Goal: Task Accomplishment & Management: Complete application form

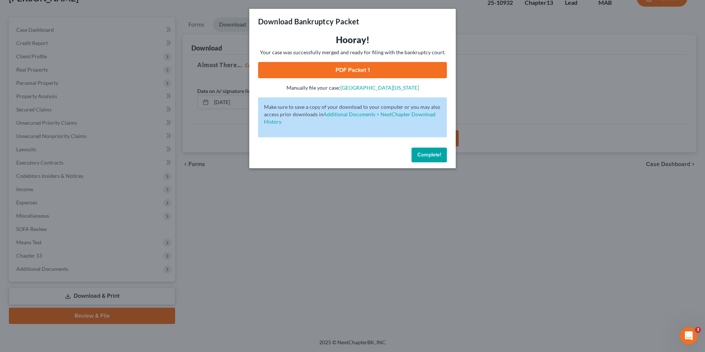
click at [437, 155] on span "Complete!" at bounding box center [429, 155] width 24 height 6
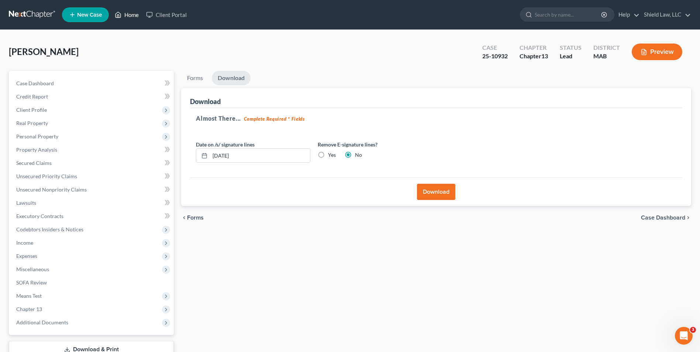
click at [124, 12] on link "Home" at bounding box center [126, 14] width 31 height 13
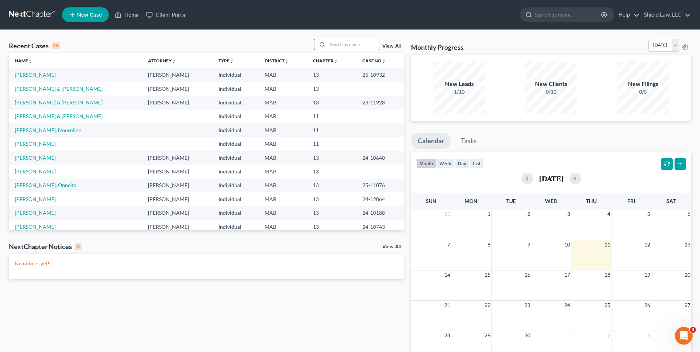
click at [351, 45] on input "search" at bounding box center [353, 44] width 52 height 11
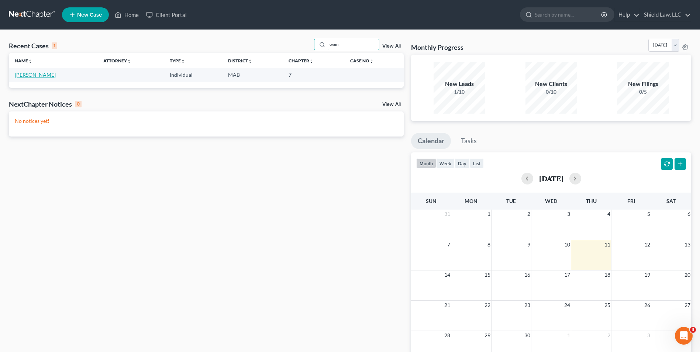
type input "wain"
click at [36, 75] on link "[PERSON_NAME]" at bounding box center [35, 75] width 41 height 6
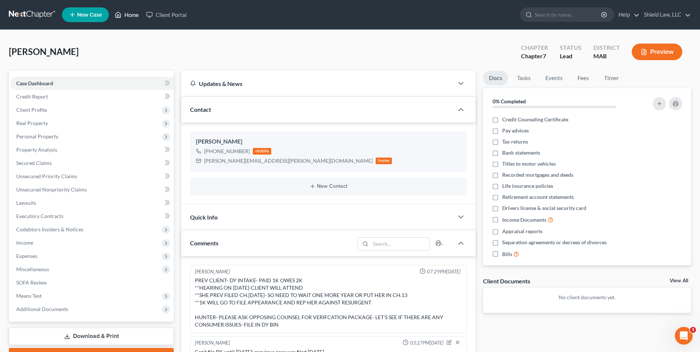
click at [123, 15] on link "Home" at bounding box center [126, 14] width 31 height 13
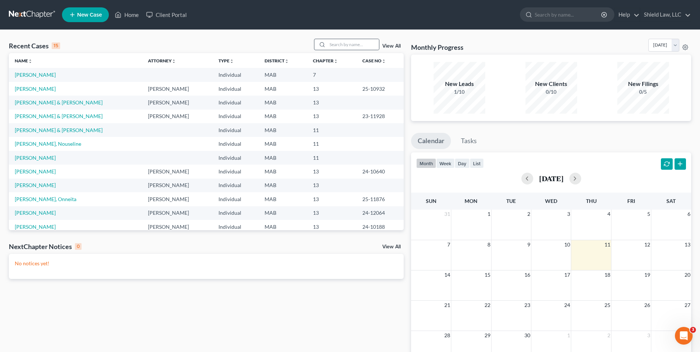
click at [322, 45] on icon at bounding box center [322, 45] width 6 height 6
click at [330, 45] on input "search" at bounding box center [353, 44] width 52 height 11
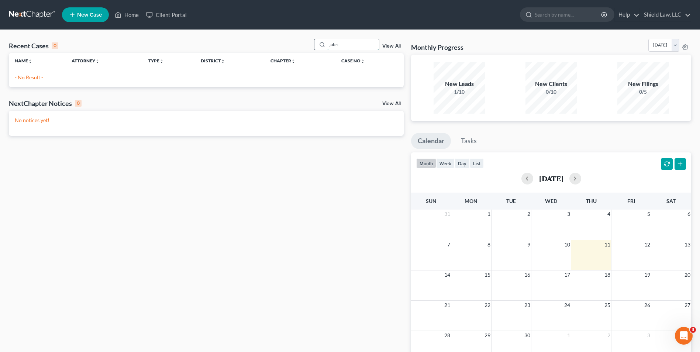
type input "jabri"
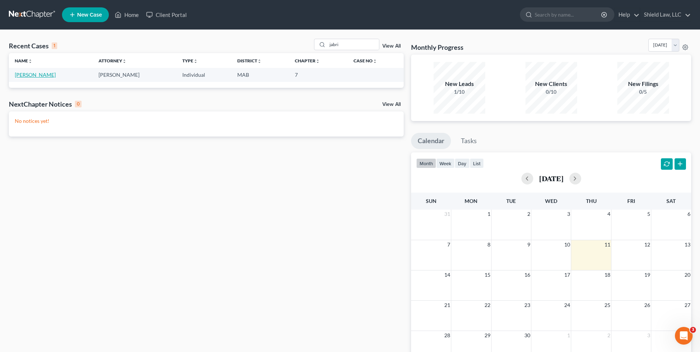
click at [31, 75] on link "[PERSON_NAME]" at bounding box center [35, 75] width 41 height 6
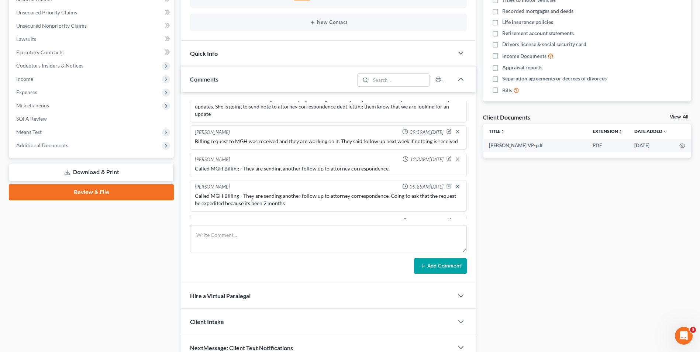
scroll to position [1429, 0]
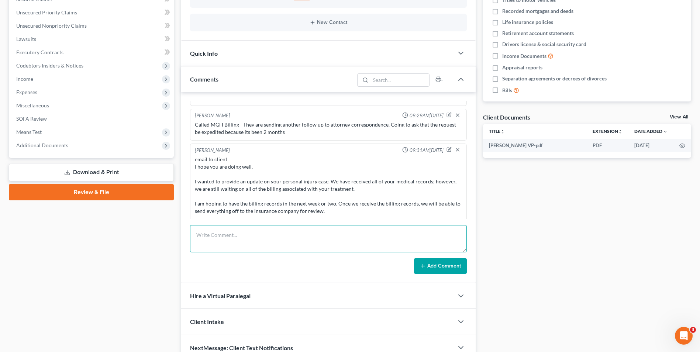
click at [244, 237] on textarea at bounding box center [328, 238] width 277 height 27
drag, startPoint x: 279, startPoint y: 236, endPoint x: 261, endPoint y: 233, distance: 17.6
click at [261, 233] on textarea "They want me to resend it to 857" at bounding box center [328, 238] width 277 height 27
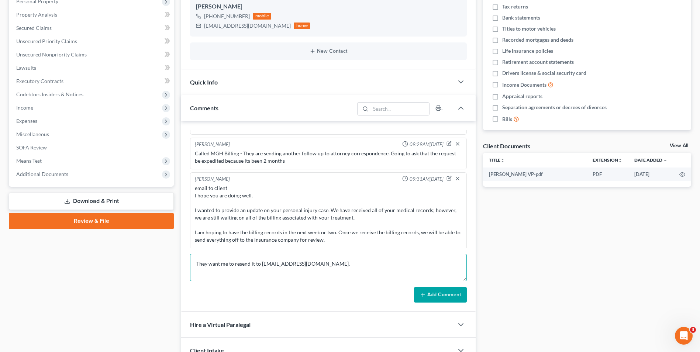
scroll to position [127, 0]
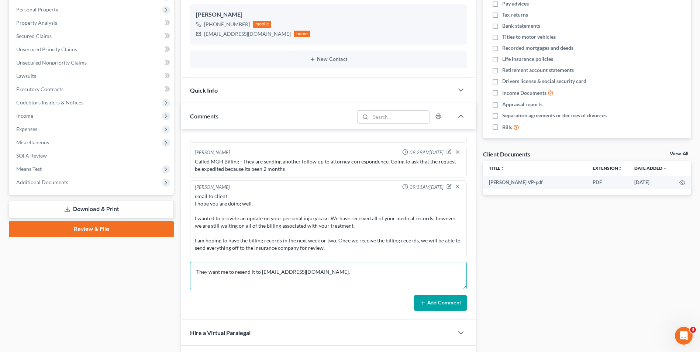
click at [196, 275] on textarea "They want me to resend it to [EMAIL_ADDRESS][DOMAIN_NAME]." at bounding box center [328, 275] width 277 height 27
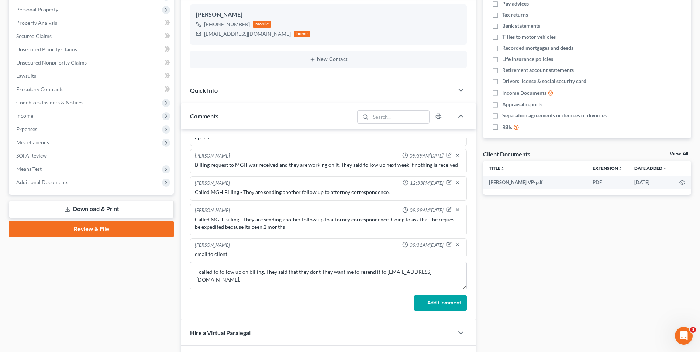
scroll to position [1319, 0]
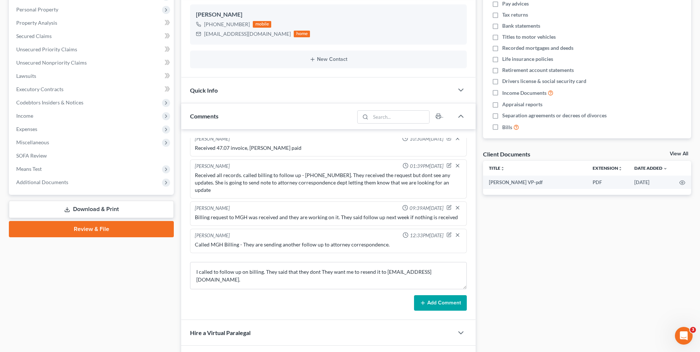
click at [128, 267] on div "Case Dashboard Payments Invoices Payments Payments Credit Report Client Profile" at bounding box center [91, 171] width 172 height 454
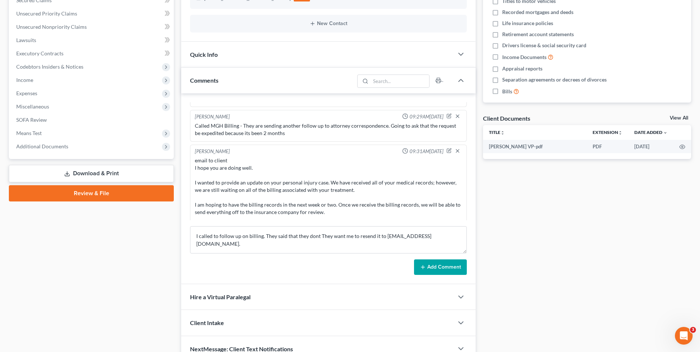
scroll to position [201, 0]
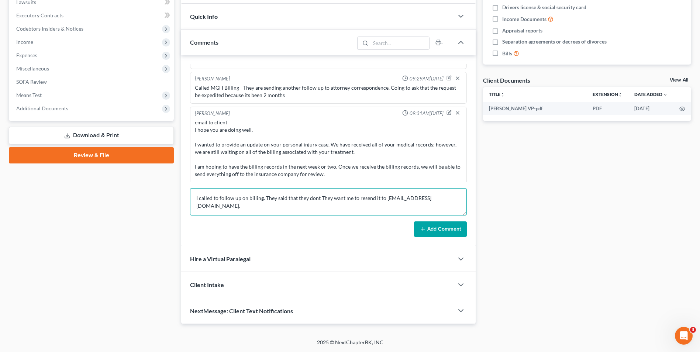
click at [261, 194] on textarea "I called to follow up on billing. They said that they dont They want me to rese…" at bounding box center [328, 201] width 277 height 27
click at [264, 195] on textarea "I called to follow up on billing. They said that they dont They want me to rese…" at bounding box center [328, 201] width 277 height 27
click at [320, 198] on textarea "I called to follow up on billing. They said that they dont They want me to rese…" at bounding box center [328, 201] width 277 height 27
click at [337, 205] on textarea "I called to follow up on billing. They said that they don't see the billing req…" at bounding box center [328, 201] width 277 height 27
type textarea "I called to follow up on billing. They said that they don't see the billing req…"
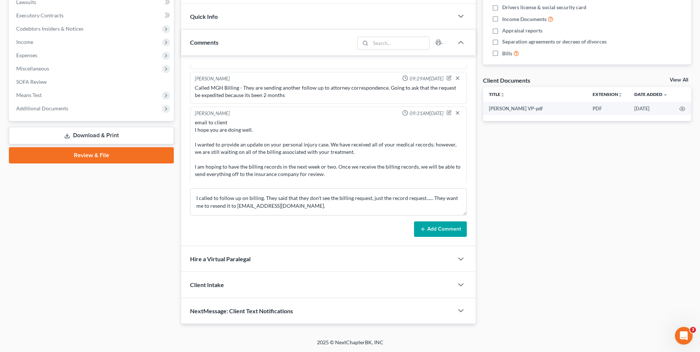
click at [456, 230] on button "Add Comment" at bounding box center [440, 228] width 53 height 15
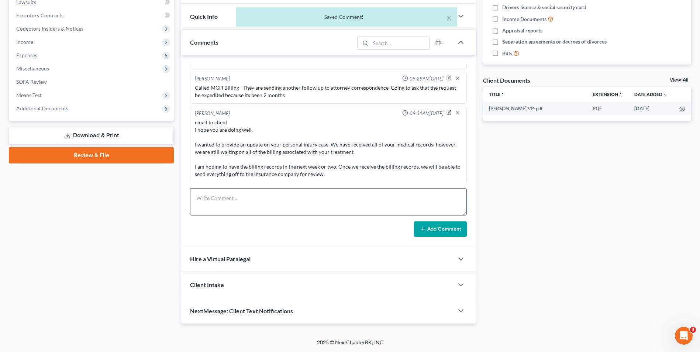
scroll to position [1464, 0]
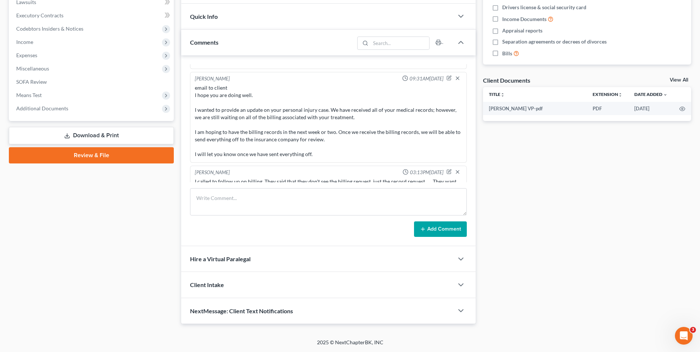
drag, startPoint x: 236, startPoint y: 175, endPoint x: 310, endPoint y: 173, distance: 74.5
click at [310, 178] on div "I called to follow up on billing. They said that they don't see the billing req…" at bounding box center [328, 185] width 267 height 15
copy div "[EMAIL_ADDRESS][DOMAIN_NAME]"
click at [262, 193] on textarea at bounding box center [328, 201] width 277 height 27
click at [446, 169] on icon "button" at bounding box center [448, 171] width 5 height 5
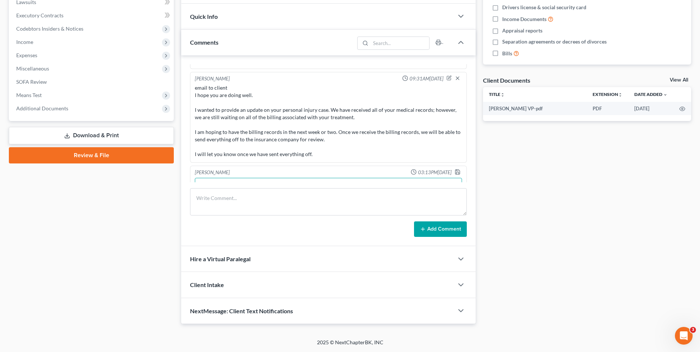
click at [352, 179] on textarea "I called to follow up on billing. They said that they don't see the billing req…" at bounding box center [328, 191] width 267 height 27
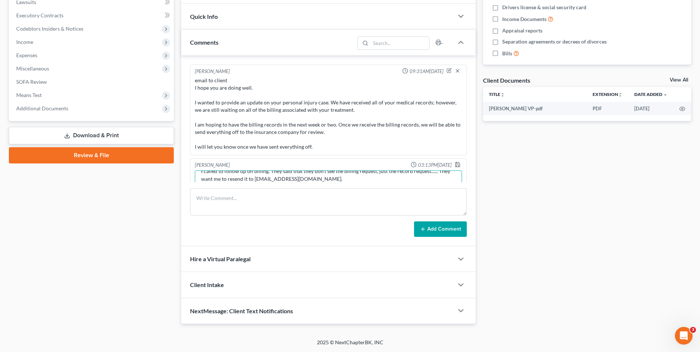
type textarea "I called to follow up on billing. They said that they don't see the billing req…"
click at [455, 162] on icon "button" at bounding box center [457, 164] width 4 height 4
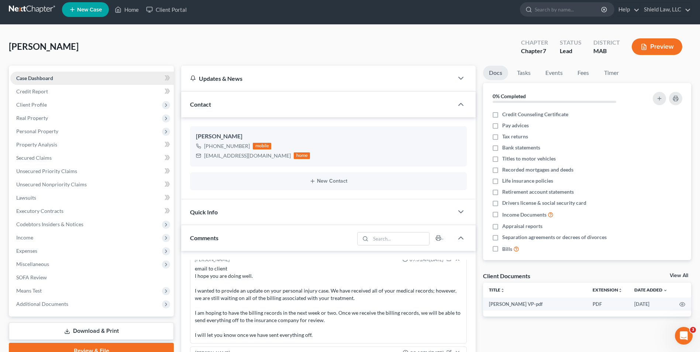
scroll to position [0, 0]
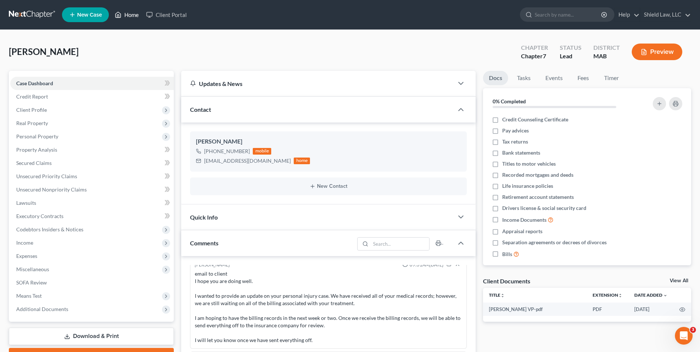
drag, startPoint x: 128, startPoint y: 16, endPoint x: 318, endPoint y: 29, distance: 190.7
click at [128, 16] on link "Home" at bounding box center [126, 14] width 31 height 13
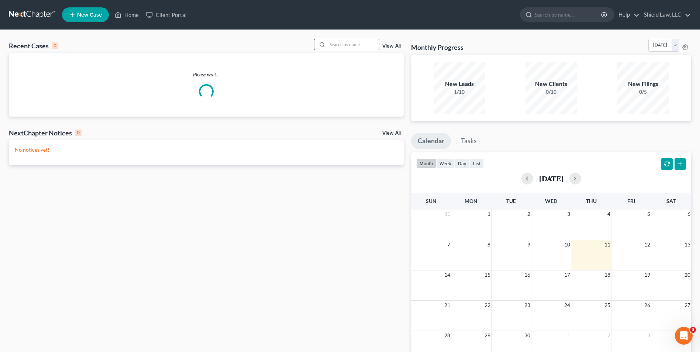
click at [371, 39] on div at bounding box center [347, 44] width 66 height 11
click at [372, 41] on input "search" at bounding box center [353, 44] width 52 height 11
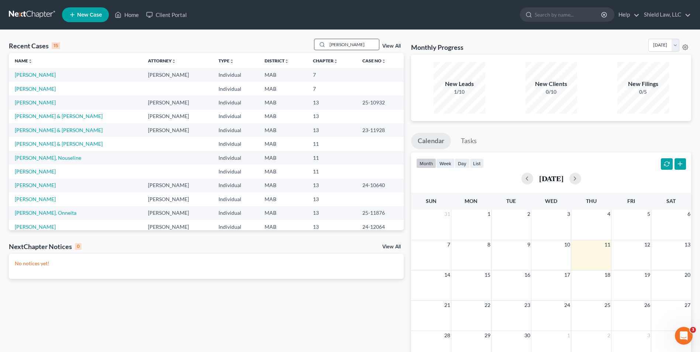
type input "[PERSON_NAME]"
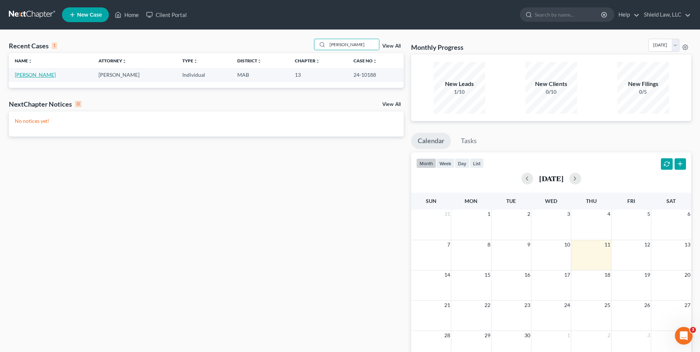
click at [37, 77] on link "[PERSON_NAME]" at bounding box center [35, 75] width 41 height 6
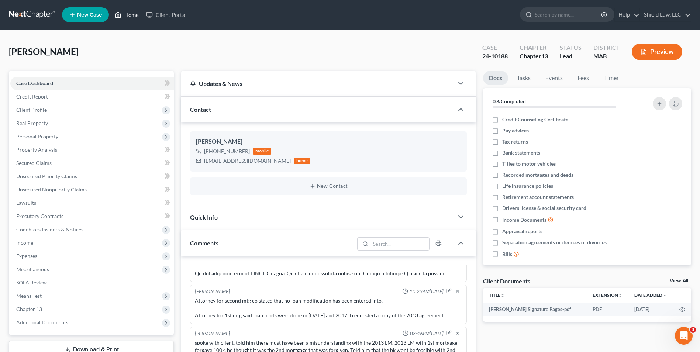
click at [125, 16] on link "Home" at bounding box center [126, 14] width 31 height 13
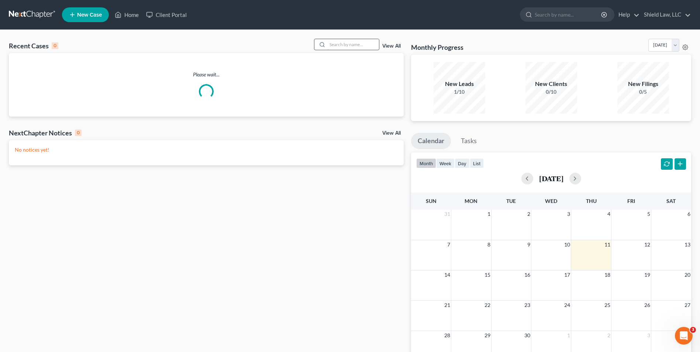
click at [360, 41] on input "search" at bounding box center [353, 44] width 52 height 11
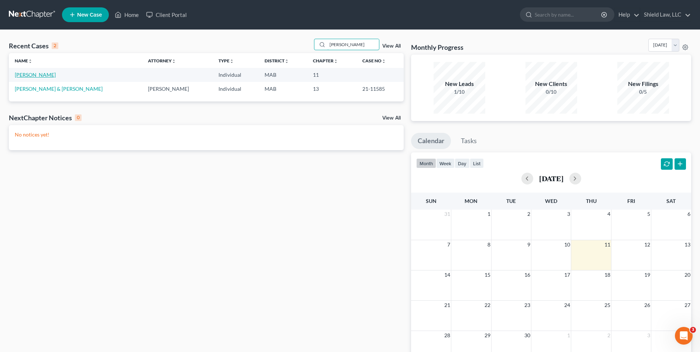
type input "[PERSON_NAME]"
click at [27, 75] on link "[PERSON_NAME]" at bounding box center [35, 75] width 41 height 6
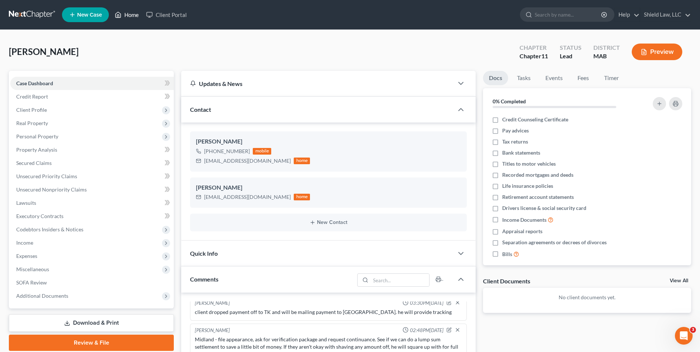
drag, startPoint x: 124, startPoint y: 11, endPoint x: 112, endPoint y: 0, distance: 15.9
click at [124, 12] on link "Home" at bounding box center [126, 14] width 31 height 13
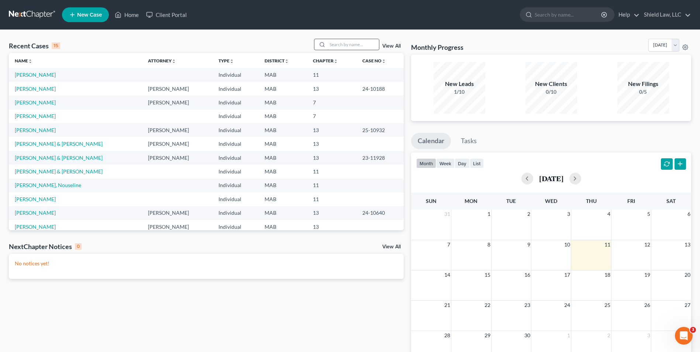
click at [362, 42] on input "search" at bounding box center [353, 44] width 52 height 11
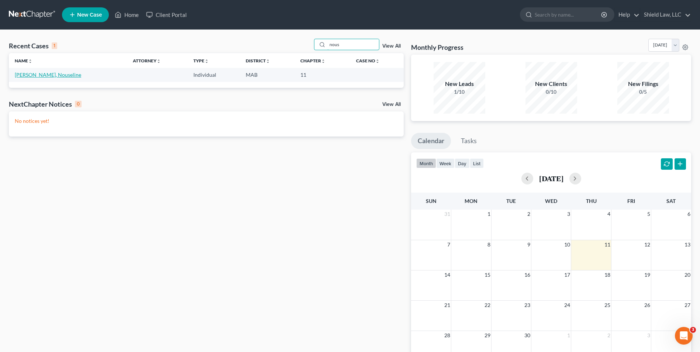
type input "nous"
click at [31, 76] on link "[PERSON_NAME], Nouseline" at bounding box center [48, 75] width 66 height 6
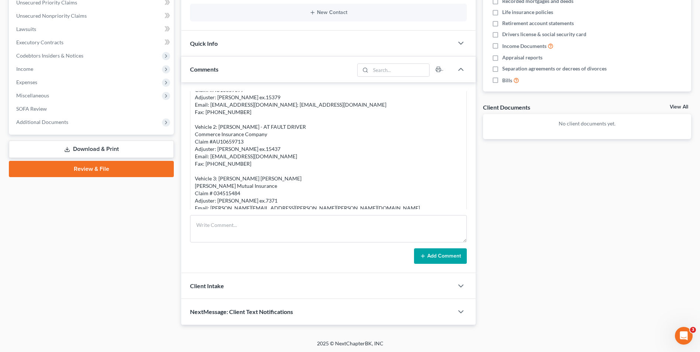
scroll to position [175, 0]
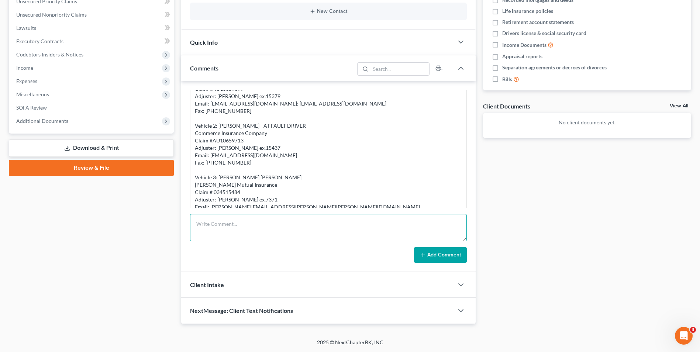
click at [237, 233] on textarea at bounding box center [328, 227] width 277 height 27
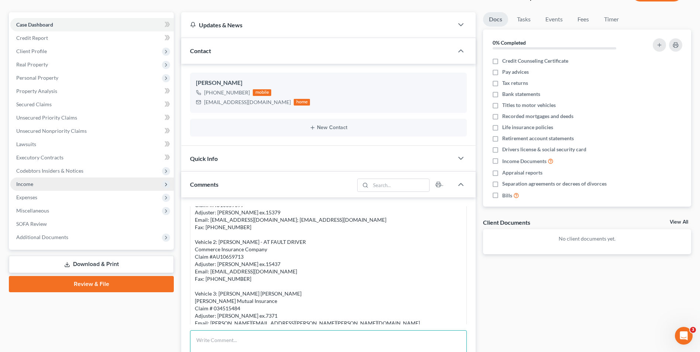
scroll to position [0, 0]
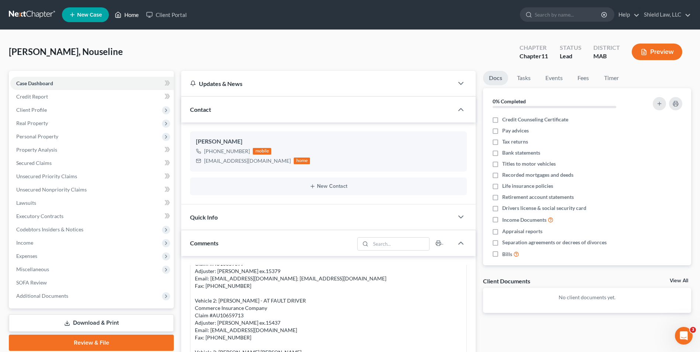
click at [124, 15] on link "Home" at bounding box center [126, 14] width 31 height 13
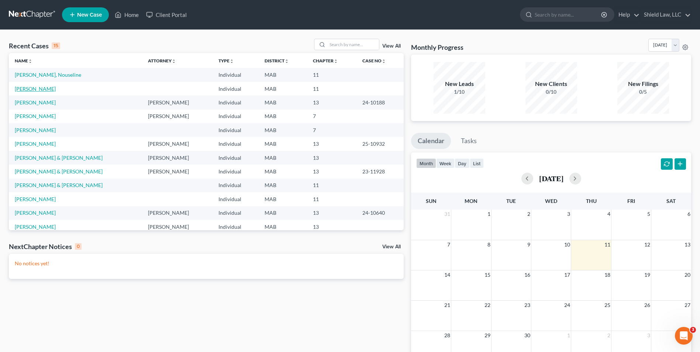
click at [21, 91] on link "[PERSON_NAME]" at bounding box center [35, 89] width 41 height 6
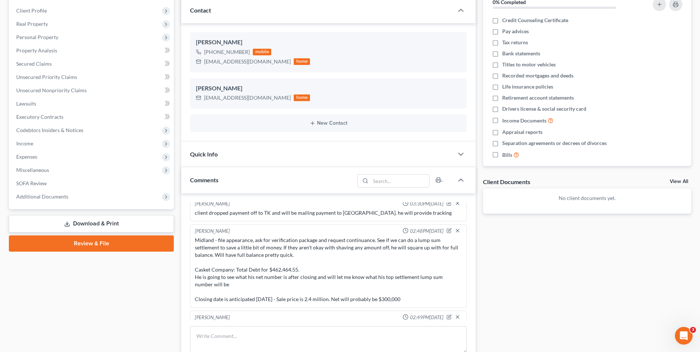
scroll to position [211, 0]
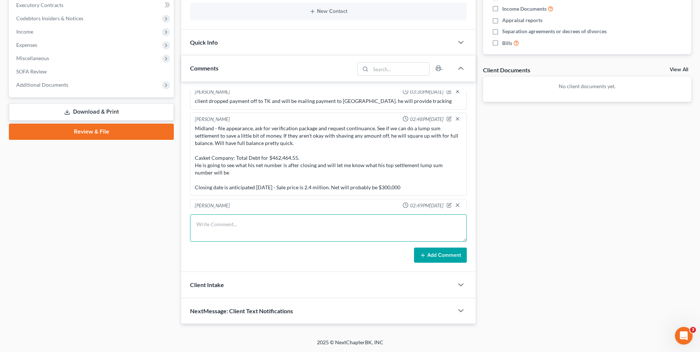
click at [258, 235] on textarea at bounding box center [328, 227] width 277 height 27
click at [276, 224] on textarea "Spoke with MCM, they are going to send validation package to us." at bounding box center [328, 227] width 277 height 27
click at [276, 223] on textarea "Spoke with MCM, they are going to send validation package to us." at bounding box center [328, 227] width 277 height 27
drag, startPoint x: 349, startPoint y: 222, endPoint x: 337, endPoint y: 221, distance: 11.9
click at [337, 221] on textarea "Spoke with MCM, they are going to mail us a validation package to us." at bounding box center [328, 227] width 277 height 27
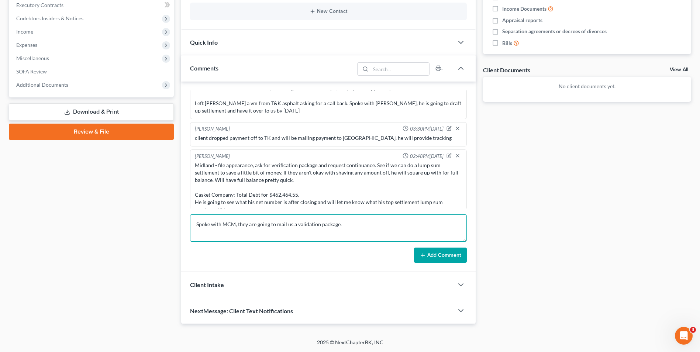
scroll to position [1771, 0]
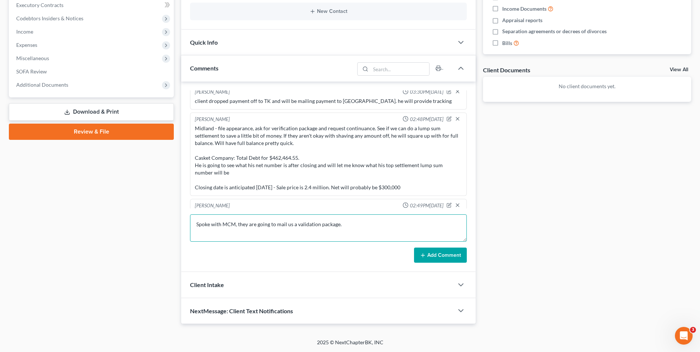
click at [356, 227] on textarea "Spoke with MCM, they are going to mail us a validation package." at bounding box center [328, 227] width 277 height 27
click at [356, 225] on textarea "Spoke with MCM, they are going to mail us a validation package." at bounding box center [328, 227] width 277 height 27
type textarea "Spoke with MCM, they are going to mail us a validation package. [PHONE_NUMBER] …"
click at [416, 253] on button "Add Comment" at bounding box center [440, 254] width 53 height 15
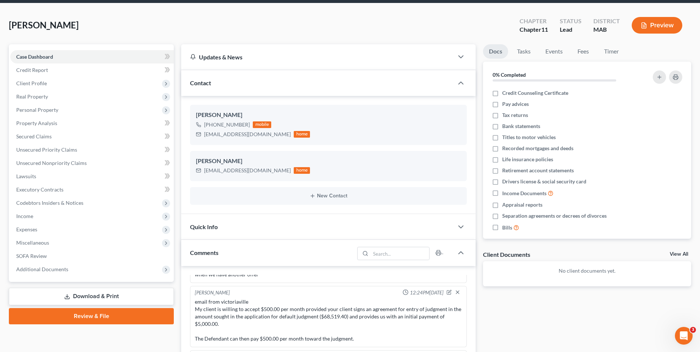
scroll to position [0, 0]
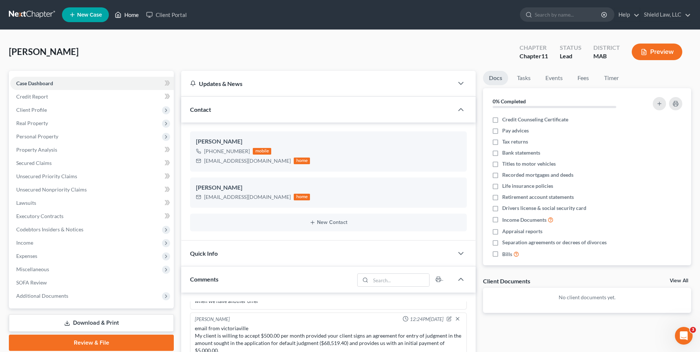
drag, startPoint x: 133, startPoint y: 16, endPoint x: 346, endPoint y: 35, distance: 213.9
click at [133, 16] on link "Home" at bounding box center [126, 14] width 31 height 13
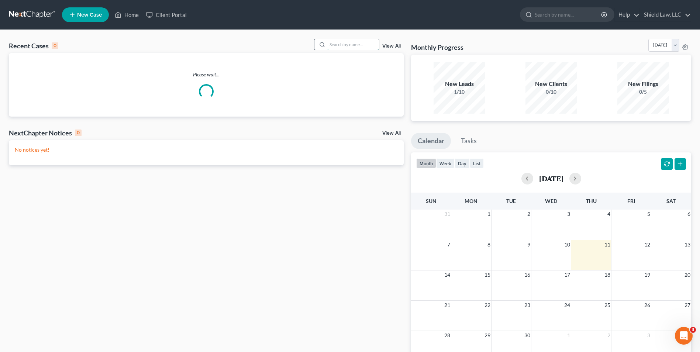
click at [354, 44] on input "search" at bounding box center [353, 44] width 52 height 11
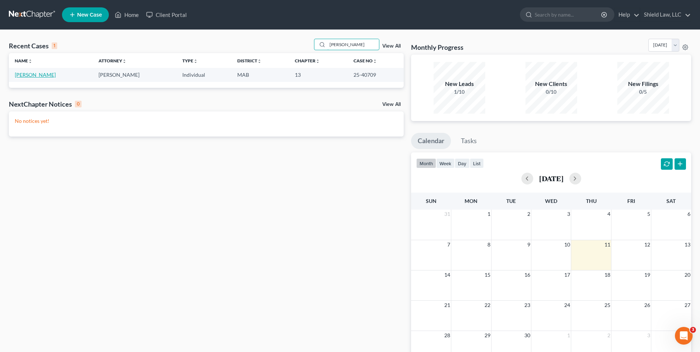
type input "[PERSON_NAME]"
click at [42, 74] on link "[PERSON_NAME]" at bounding box center [35, 75] width 41 height 6
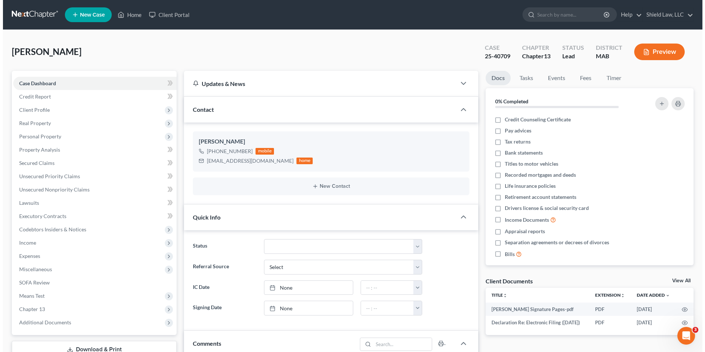
scroll to position [413, 0]
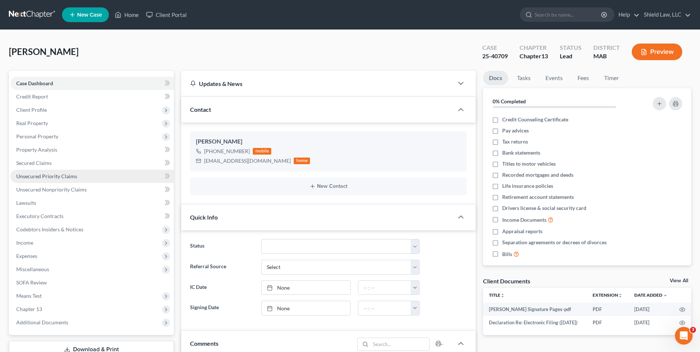
click at [38, 176] on span "Unsecured Priority Claims" at bounding box center [46, 176] width 61 height 6
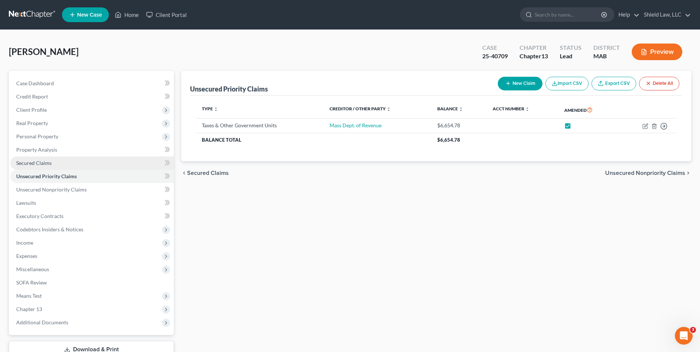
click at [38, 164] on span "Secured Claims" at bounding box center [33, 163] width 35 height 6
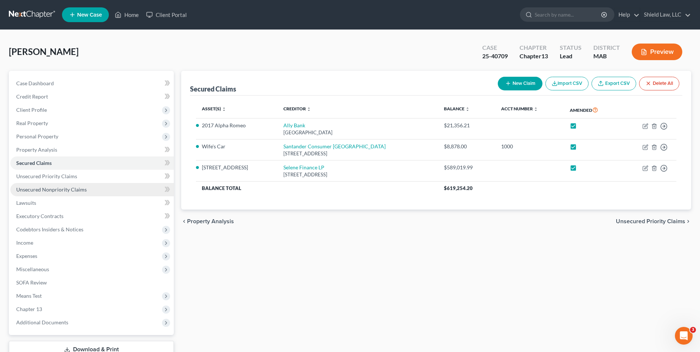
click at [55, 192] on span "Unsecured Nonpriority Claims" at bounding box center [51, 189] width 70 height 6
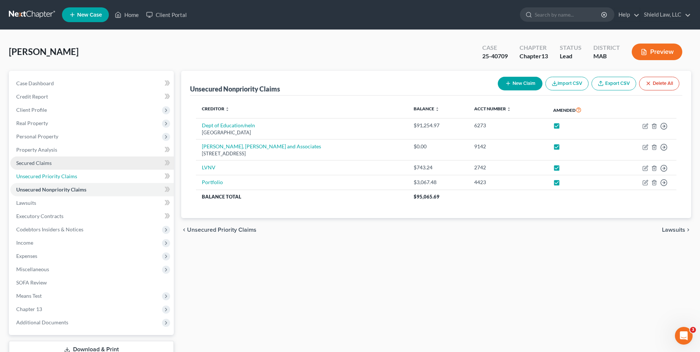
drag, startPoint x: 75, startPoint y: 174, endPoint x: 69, endPoint y: 169, distance: 7.8
click at [74, 174] on span "Unsecured Priority Claims" at bounding box center [46, 176] width 61 height 6
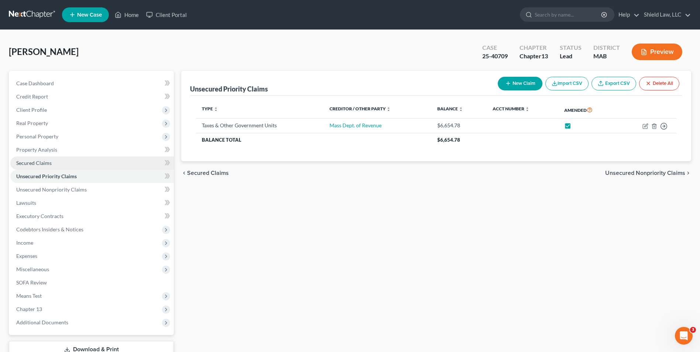
click at [63, 163] on link "Secured Claims" at bounding box center [91, 162] width 163 height 13
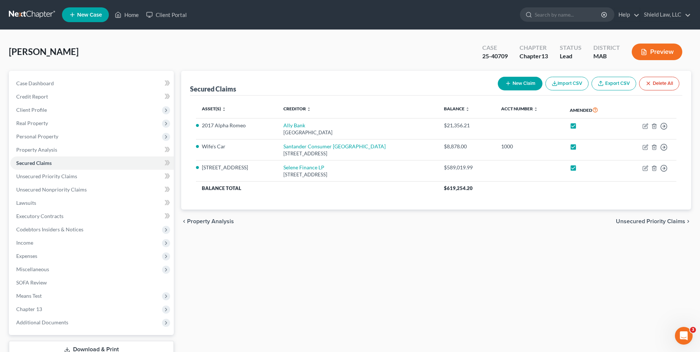
click at [329, 265] on div "Secured Claims New Claim Import CSV Export CSV Delete All Asset(s) expand_more …" at bounding box center [435, 224] width 517 height 306
click at [39, 178] on span "Unsecured Priority Claims" at bounding box center [46, 176] width 61 height 6
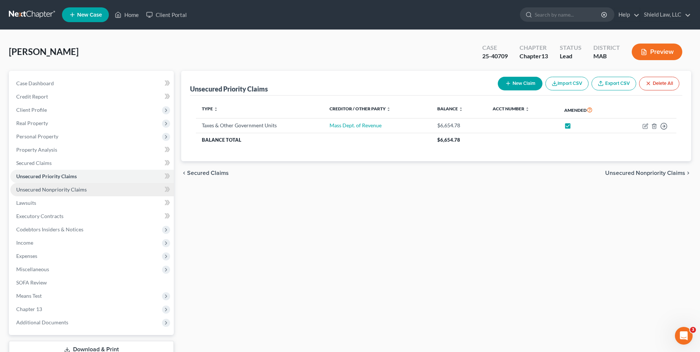
click at [52, 188] on span "Unsecured Nonpriority Claims" at bounding box center [51, 189] width 70 height 6
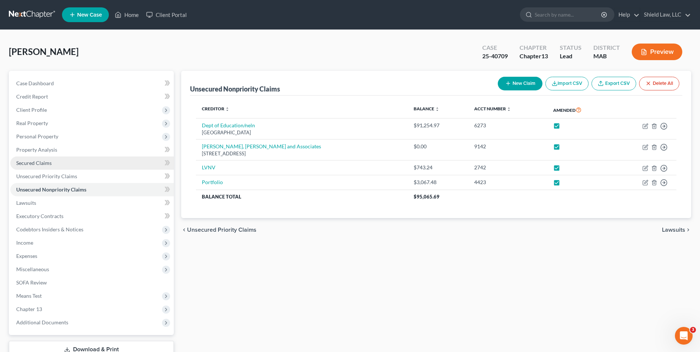
click at [53, 159] on link "Secured Claims" at bounding box center [91, 162] width 163 height 13
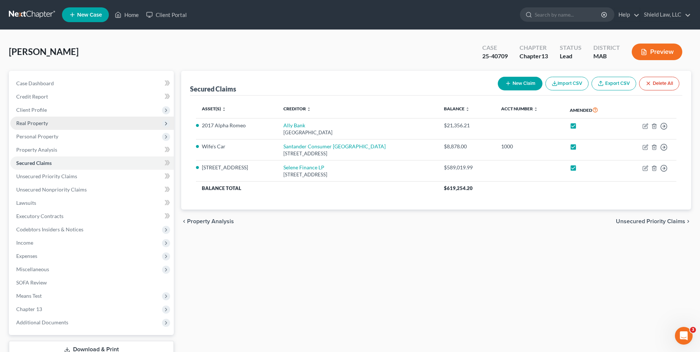
click at [32, 124] on span "Real Property" at bounding box center [32, 123] width 32 height 6
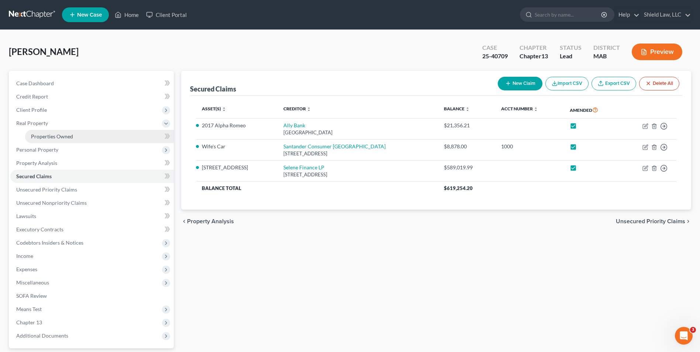
click at [42, 135] on span "Properties Owned" at bounding box center [52, 136] width 42 height 6
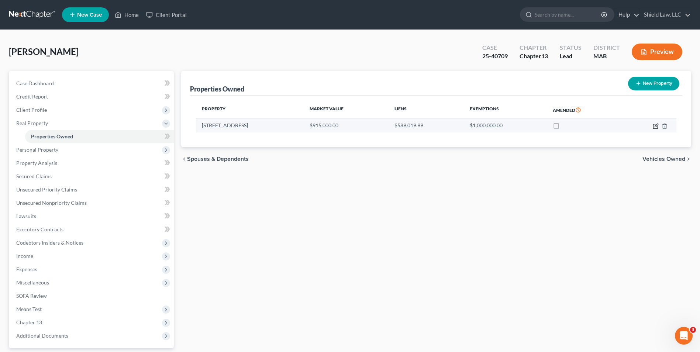
click at [655, 124] on icon "button" at bounding box center [655, 126] width 4 height 4
select select "22"
select select "0"
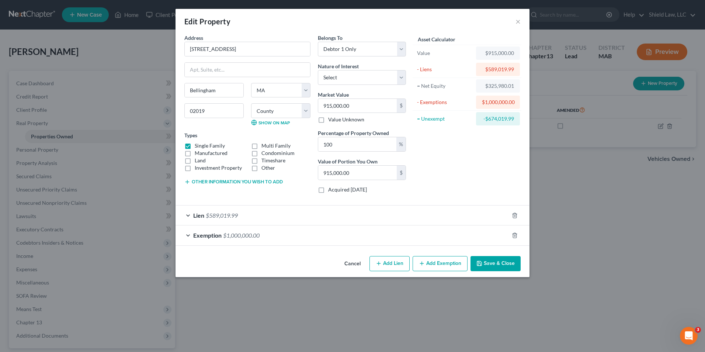
drag, startPoint x: 389, startPoint y: 268, endPoint x: 591, endPoint y: 243, distance: 204.0
click at [388, 268] on button "Add Lien" at bounding box center [390, 263] width 40 height 15
select select "0"
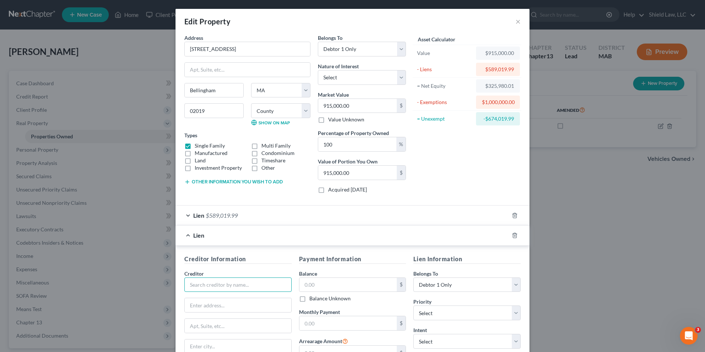
click at [239, 288] on input "text" at bounding box center [237, 284] width 107 height 15
click at [337, 281] on input "text" at bounding box center [348, 285] width 98 height 14
type input "US Department of Housing and Urban Development"
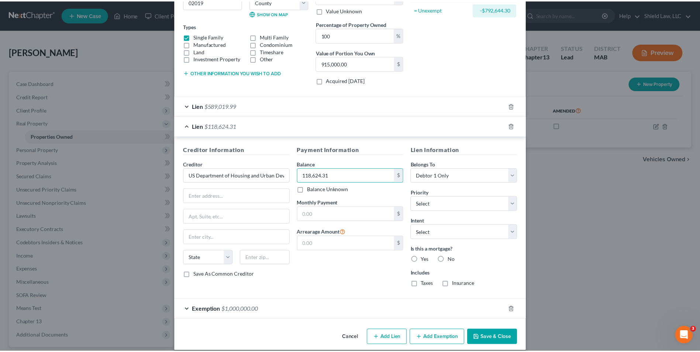
scroll to position [117, 0]
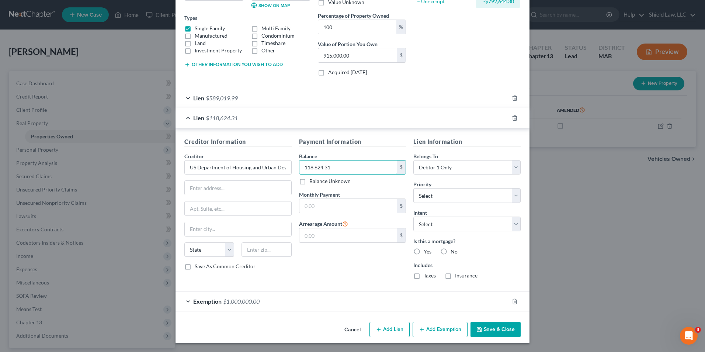
type input "118,624.31"
drag, startPoint x: 318, startPoint y: 246, endPoint x: 324, endPoint y: 239, distance: 9.2
click at [318, 246] on div "Payment Information Balance 118,624.31 $ Balance Unknown Balance Undetermined 1…" at bounding box center [352, 211] width 115 height 148
click at [325, 238] on input "text" at bounding box center [348, 235] width 98 height 14
type input "0"
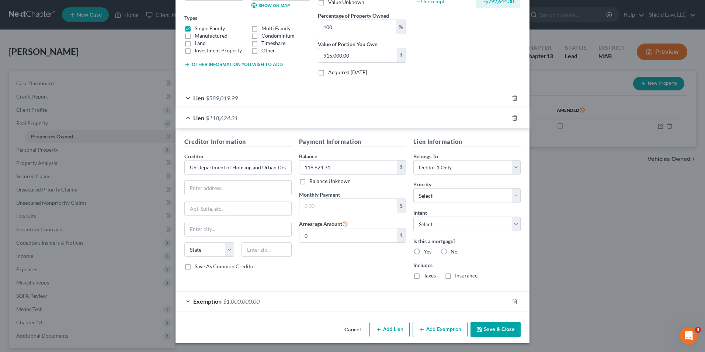
click at [424, 251] on label "Yes" at bounding box center [428, 251] width 8 height 7
click at [427, 251] on input "Yes" at bounding box center [429, 250] width 5 height 5
radio input "true"
click at [494, 324] on button "Save & Close" at bounding box center [496, 329] width 50 height 15
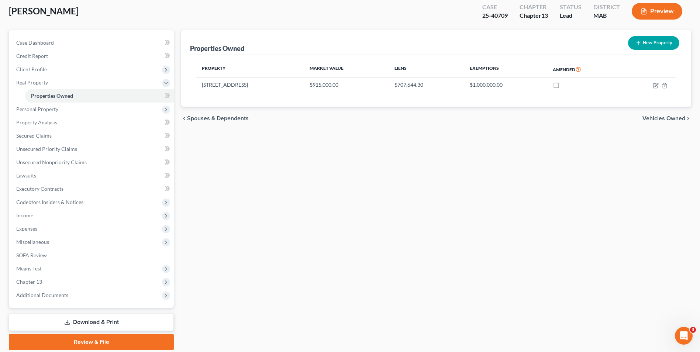
scroll to position [67, 0]
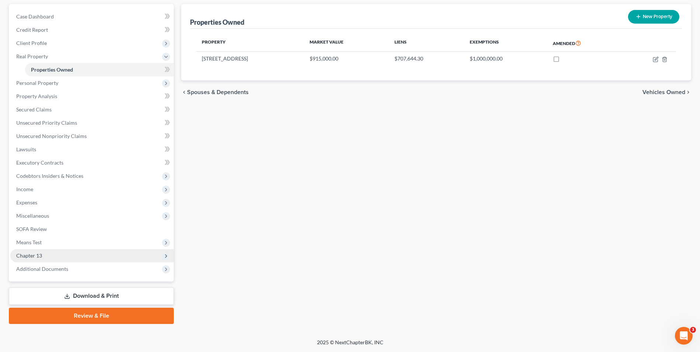
click at [52, 252] on span "Chapter 13" at bounding box center [91, 255] width 163 height 13
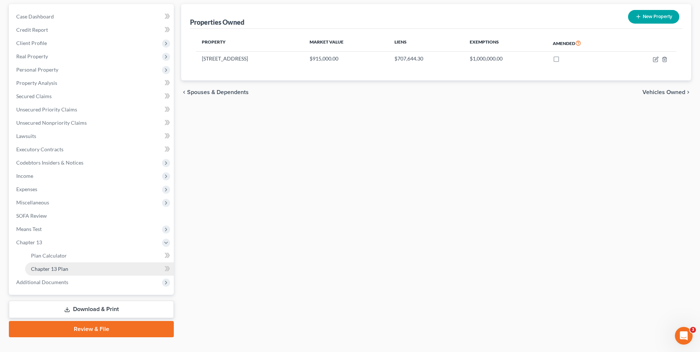
click at [67, 268] on span "Chapter 13 Plan" at bounding box center [49, 269] width 37 height 6
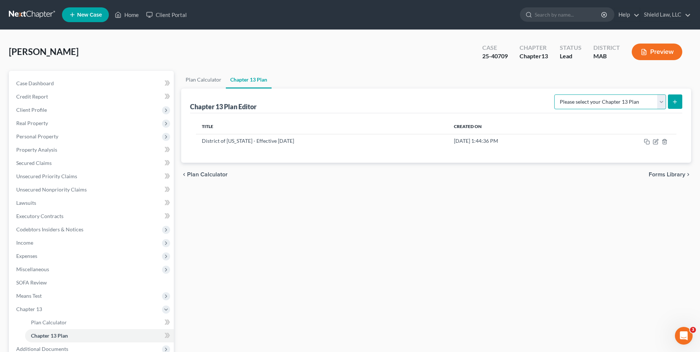
click at [645, 107] on select "Please select your Chapter 13 Plan District of [US_STATE] - Effective [DATE] Na…" at bounding box center [610, 101] width 112 height 15
select select "0"
click at [554, 94] on select "Please select your Chapter 13 Plan District of [US_STATE] - Effective [DATE] Na…" at bounding box center [610, 101] width 112 height 15
click at [674, 99] on icon "submit" at bounding box center [675, 102] width 6 height 6
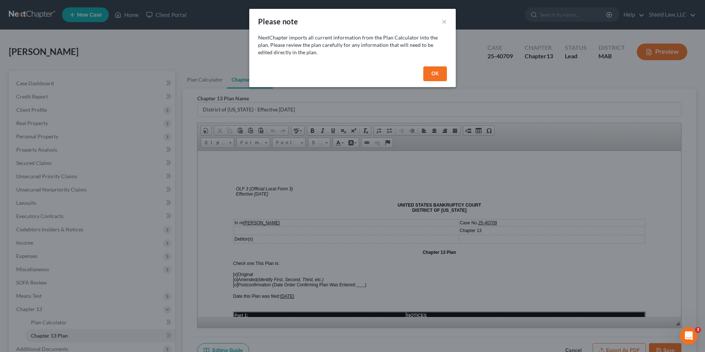
click at [431, 73] on button "OK" at bounding box center [435, 73] width 24 height 15
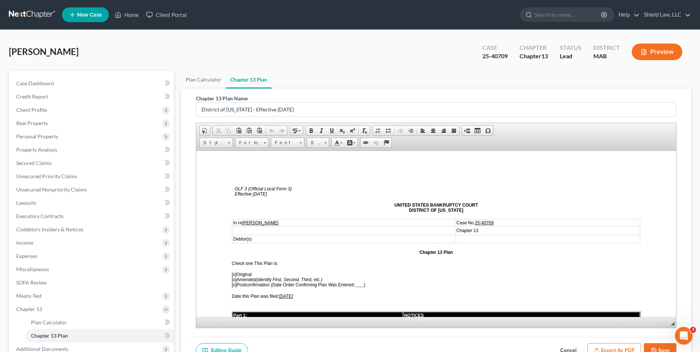
click at [235, 274] on span "[x]" at bounding box center [234, 273] width 5 height 5
click at [235, 281] on span "[o]" at bounding box center [234, 279] width 5 height 5
click at [239, 280] on span "[x ] Amended (Identify First, Second, Third, etc.)" at bounding box center [277, 279] width 90 height 5
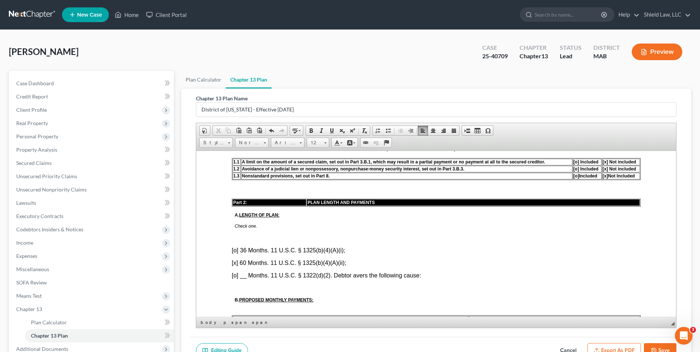
scroll to position [332, 0]
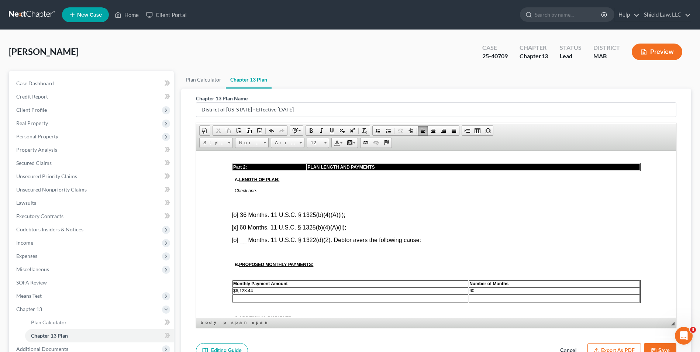
drag, startPoint x: 572, startPoint y: 350, endPoint x: 577, endPoint y: 344, distance: 8.4
click at [572, 350] on button "Cancel" at bounding box center [568, 350] width 32 height 15
select select "0"
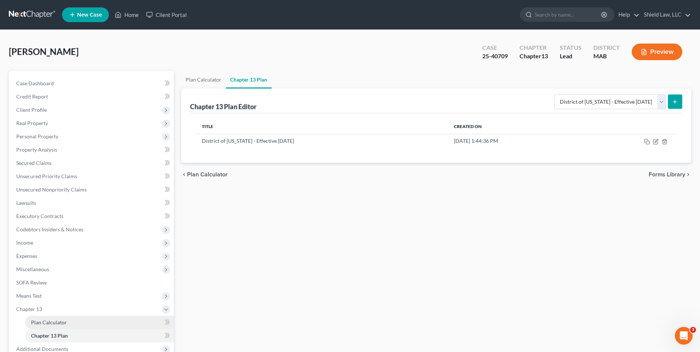
click at [50, 324] on span "Plan Calculator" at bounding box center [49, 322] width 36 height 6
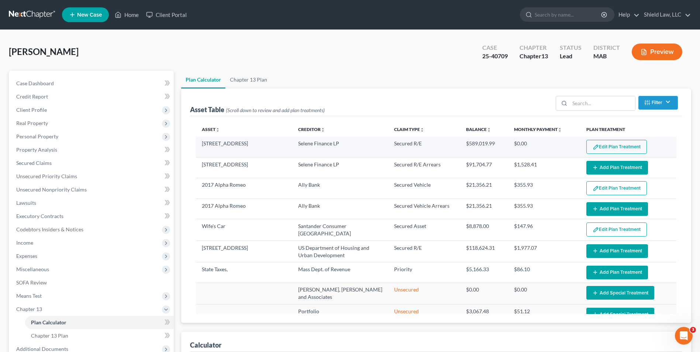
select select "59"
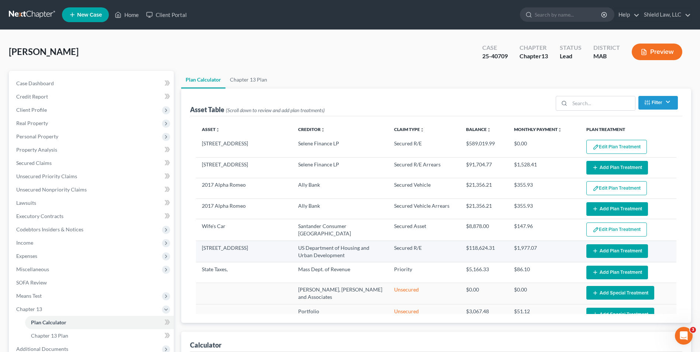
click at [605, 247] on button "Add Plan Treatment" at bounding box center [617, 251] width 62 height 14
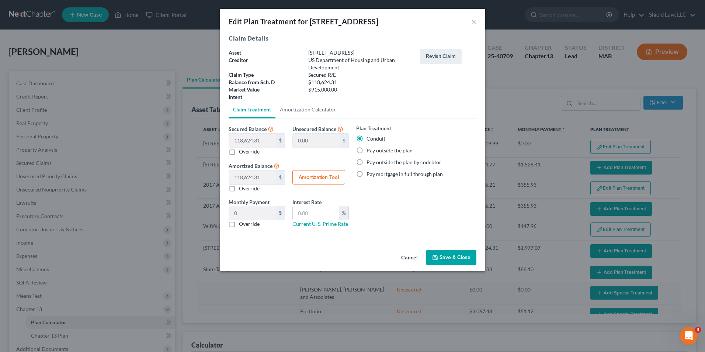
click at [367, 150] on label "Pay outside the plan" at bounding box center [390, 150] width 46 height 7
click at [370, 150] on input "Pay outside the plan" at bounding box center [372, 149] width 5 height 5
radio input "true"
click at [465, 259] on button "Save & Close" at bounding box center [451, 257] width 50 height 15
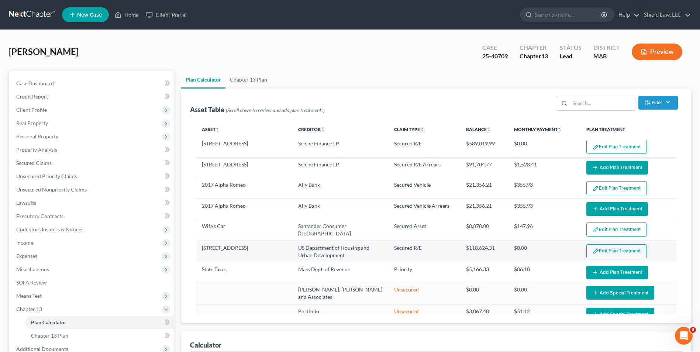
select select "59"
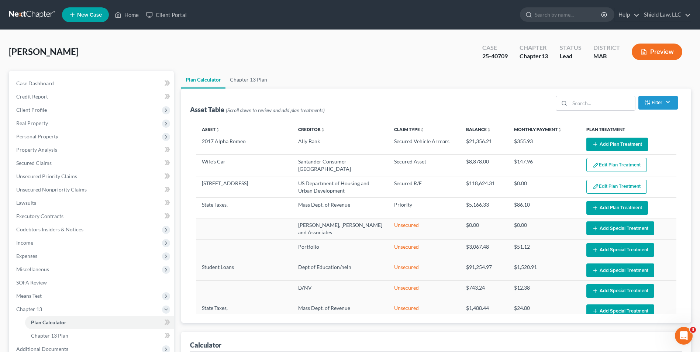
scroll to position [76, 0]
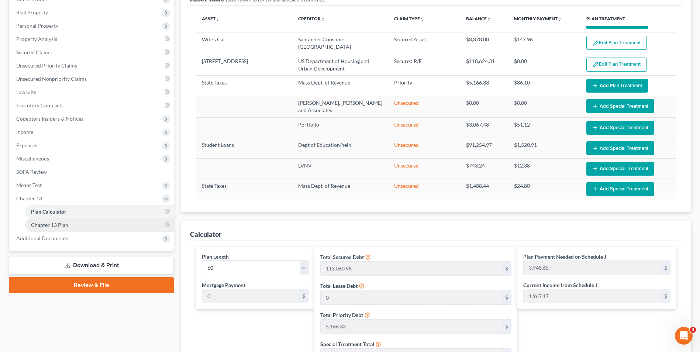
click at [69, 223] on link "Chapter 13 Plan" at bounding box center [99, 224] width 149 height 13
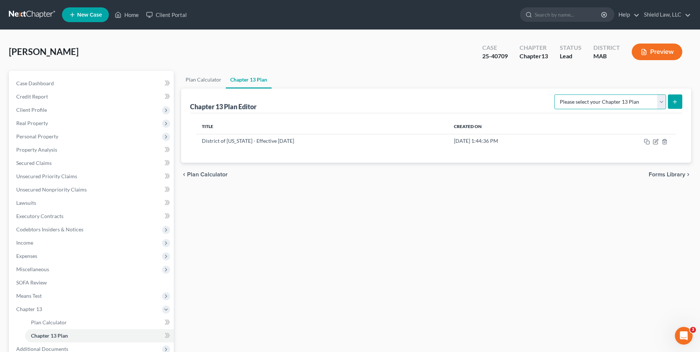
click at [625, 106] on select "Please select your Chapter 13 Plan District of [US_STATE] - Effective [DATE] Na…" at bounding box center [610, 101] width 112 height 15
select select "0"
click at [554, 94] on select "Please select your Chapter 13 Plan District of [US_STATE] - Effective [DATE] Na…" at bounding box center [610, 101] width 112 height 15
click at [682, 103] on div "Chapter 13 Plan Editor Please select your Chapter 13 Plan District of [US_STATE…" at bounding box center [436, 126] width 510 height 74
click at [680, 101] on button "submit" at bounding box center [674, 101] width 14 height 14
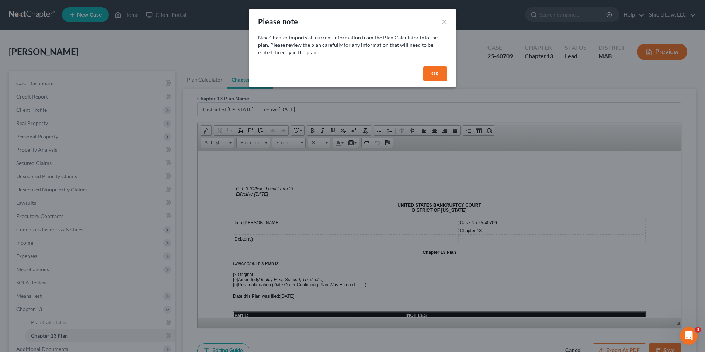
click at [436, 74] on button "OK" at bounding box center [435, 73] width 24 height 15
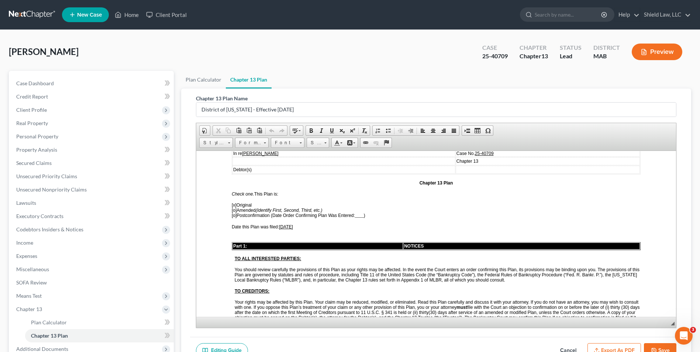
scroll to position [74, 0]
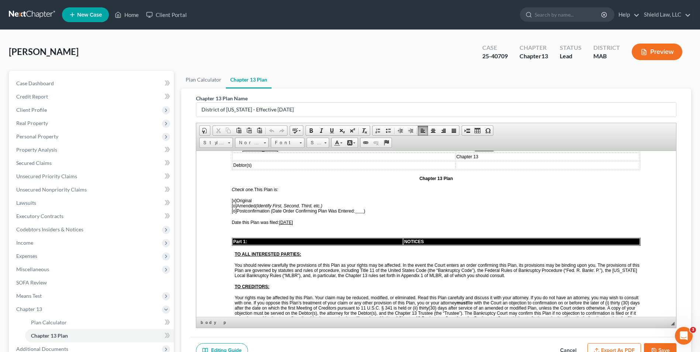
click at [235, 199] on span "[x]" at bounding box center [234, 200] width 5 height 5
click at [236, 205] on span "[o]" at bounding box center [234, 205] width 5 height 5
click at [238, 204] on span "[x ] Amended (Identify First, Second, Third, etc.)" at bounding box center [277, 205] width 90 height 5
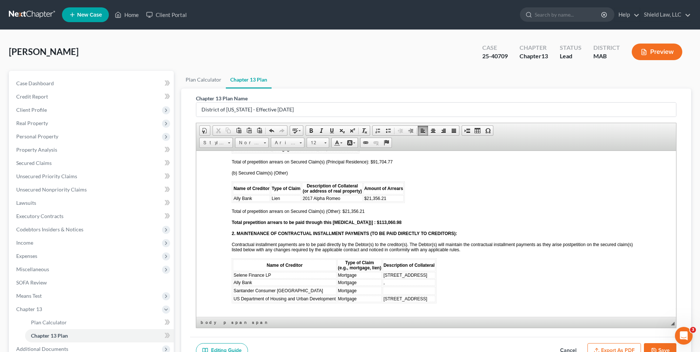
scroll to position [774, 0]
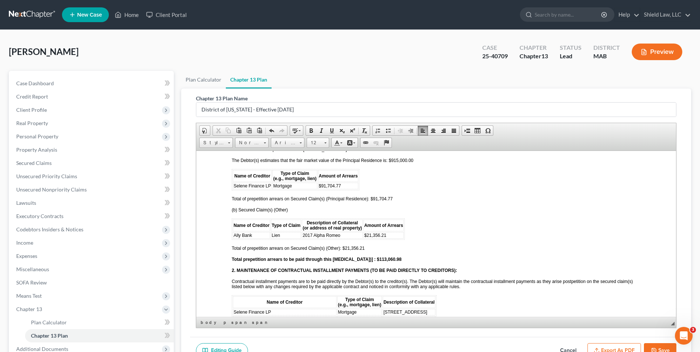
click at [253, 235] on td "Ally Bank" at bounding box center [251, 235] width 37 height 7
click at [268, 257] on span "Row" at bounding box center [279, 258] width 36 height 9
click at [334, 268] on span "Insert Row After" at bounding box center [330, 268] width 43 height 9
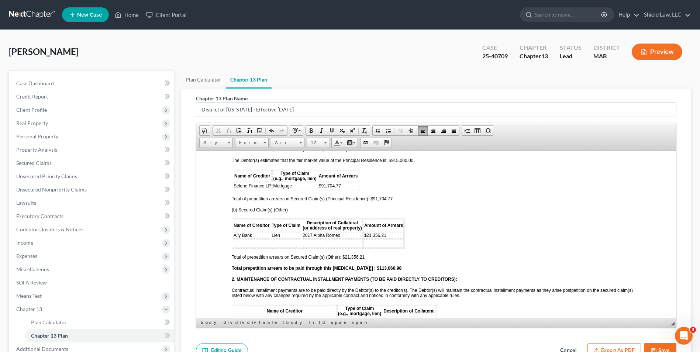
click at [236, 242] on td at bounding box center [251, 243] width 37 height 8
click at [294, 241] on td "Santander Consumer USa" at bounding box center [264, 243] width 62 height 8
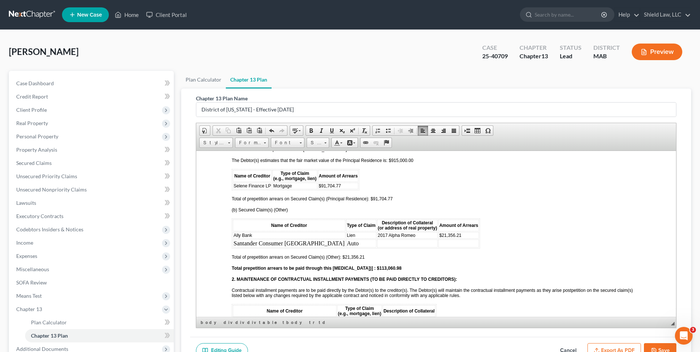
click at [347, 234] on span "Lien" at bounding box center [351, 234] width 8 height 5
click at [377, 245] on td at bounding box center [407, 243] width 61 height 8
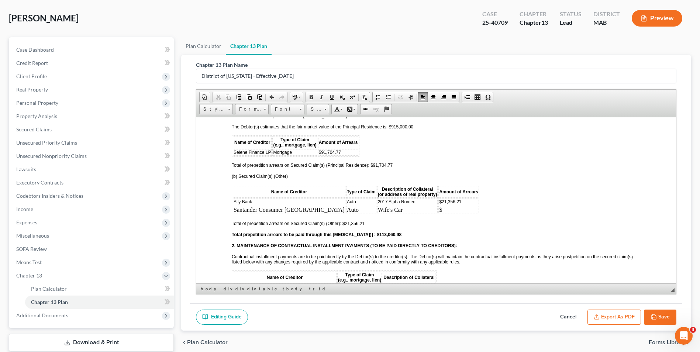
scroll to position [37, 0]
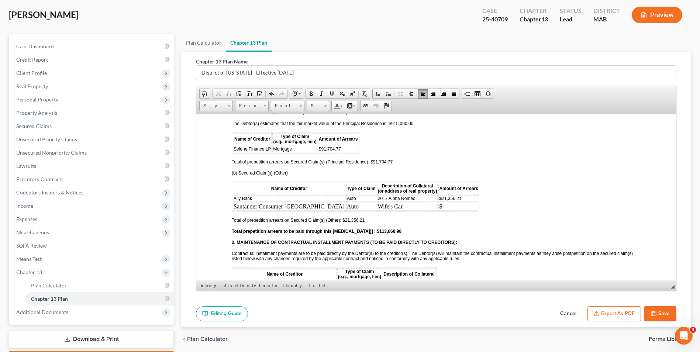
click at [567, 310] on button "Cancel" at bounding box center [568, 313] width 32 height 15
select select "0"
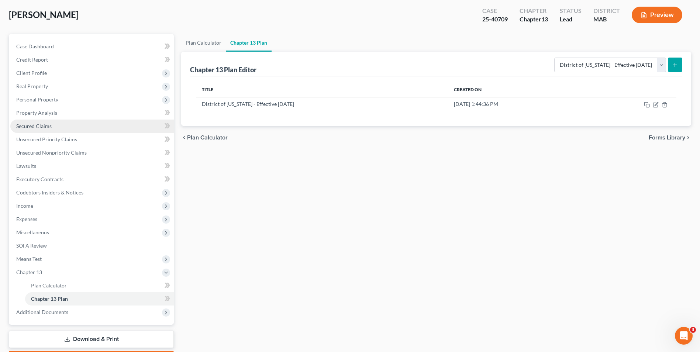
click at [49, 128] on span "Secured Claims" at bounding box center [33, 126] width 35 height 6
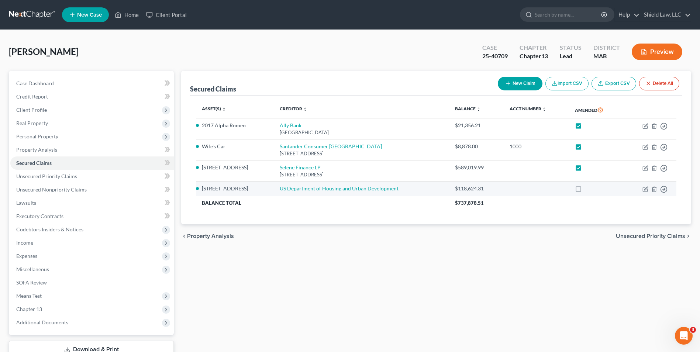
click at [585, 190] on label at bounding box center [585, 190] width 0 height 0
click at [588, 190] on input "checkbox" at bounding box center [590, 187] width 5 height 5
checkbox input "true"
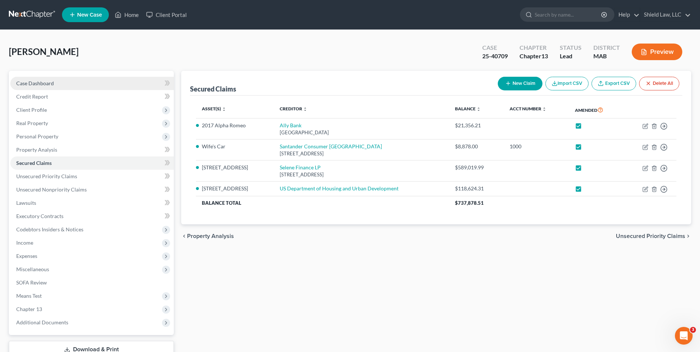
click at [53, 86] on link "Case Dashboard" at bounding box center [91, 83] width 163 height 13
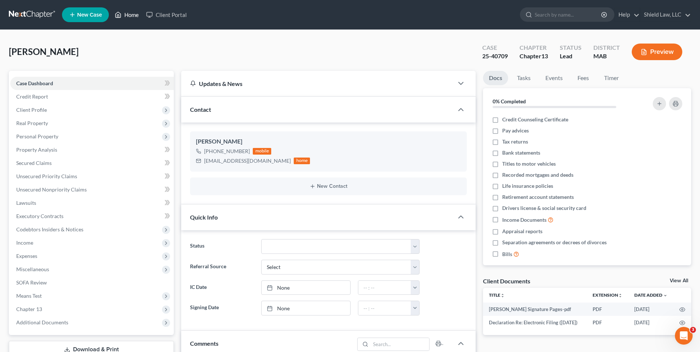
click at [131, 18] on link "Home" at bounding box center [126, 14] width 31 height 13
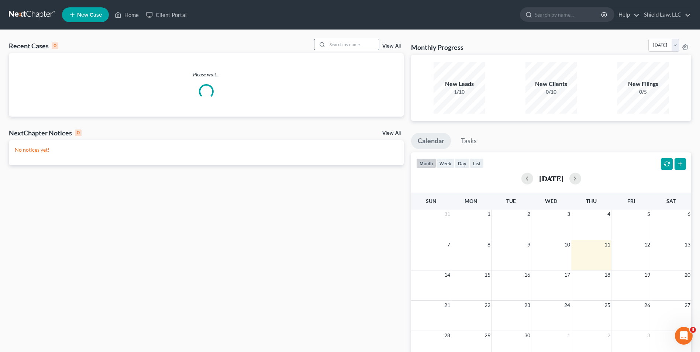
click at [362, 47] on input "search" at bounding box center [353, 44] width 52 height 11
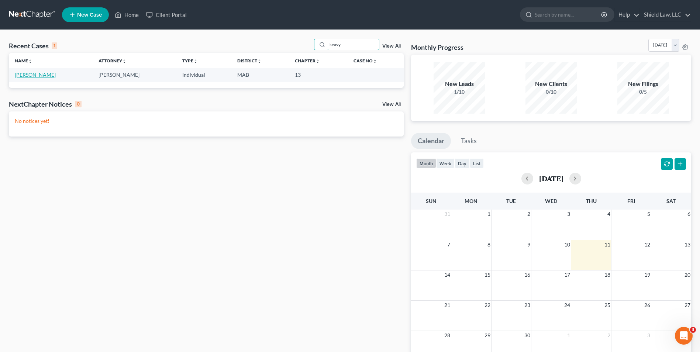
type input "keavy"
click at [42, 75] on link "[PERSON_NAME]" at bounding box center [35, 75] width 41 height 6
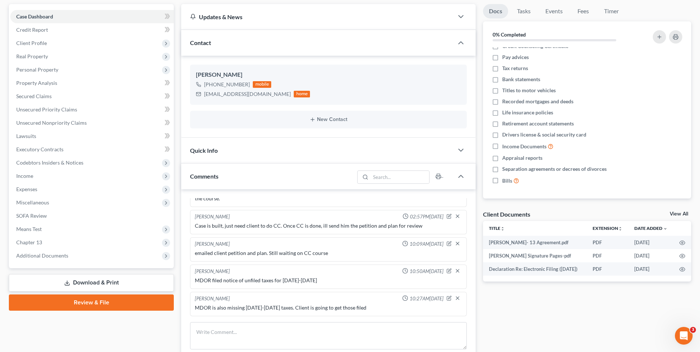
scroll to position [148, 0]
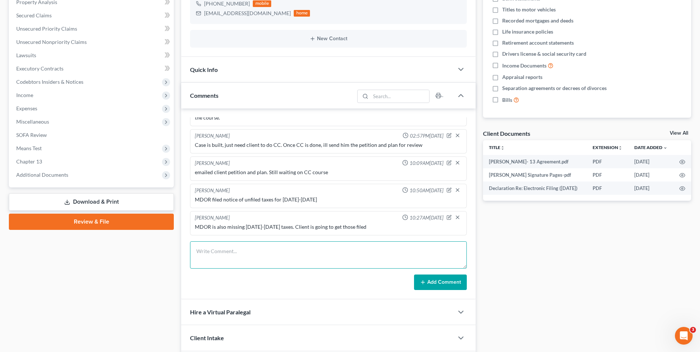
click at [257, 257] on textarea at bounding box center [328, 254] width 277 height 27
type textarea "M"
type textarea "MDOR POC is based on estimated for [DATE]-[DATE]. Sent client an email followin…"
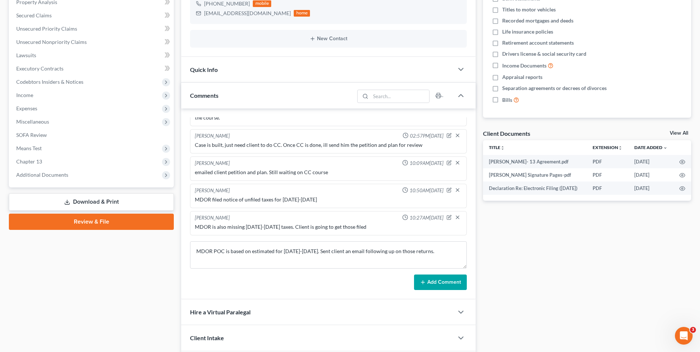
click at [427, 278] on button "Add Comment" at bounding box center [440, 281] width 53 height 15
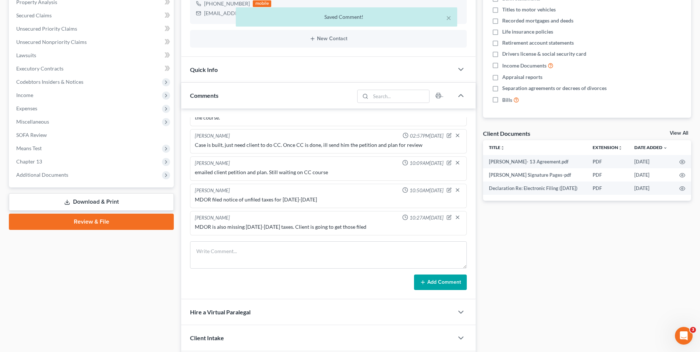
scroll to position [296, 0]
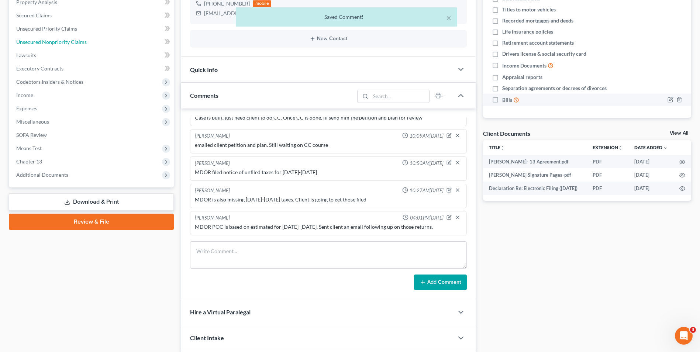
click at [71, 42] on span "Unsecured Nonpriority Claims" at bounding box center [51, 42] width 70 height 6
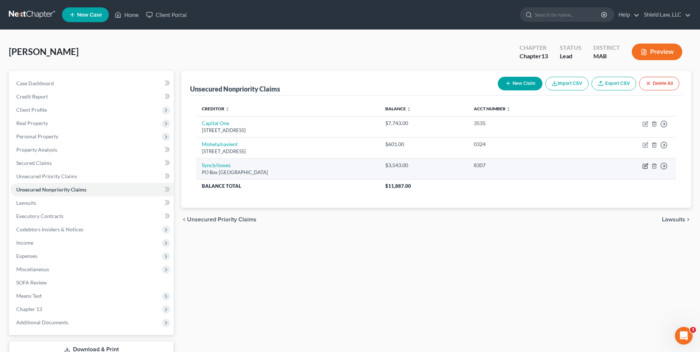
click at [646, 166] on icon "button" at bounding box center [645, 166] width 6 height 6
select select "9"
select select "0"
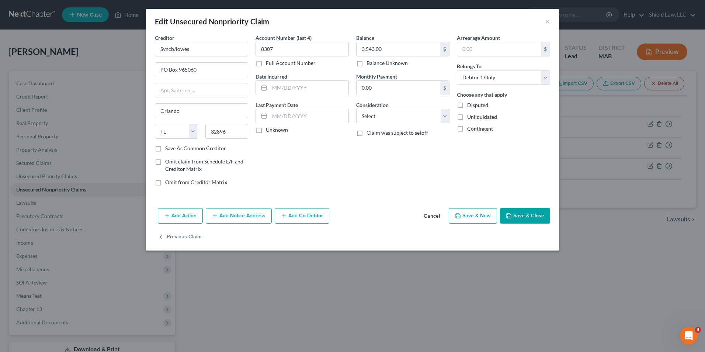
drag, startPoint x: 426, startPoint y: 218, endPoint x: 548, endPoint y: 198, distance: 124.3
click at [426, 218] on button "Cancel" at bounding box center [432, 216] width 28 height 15
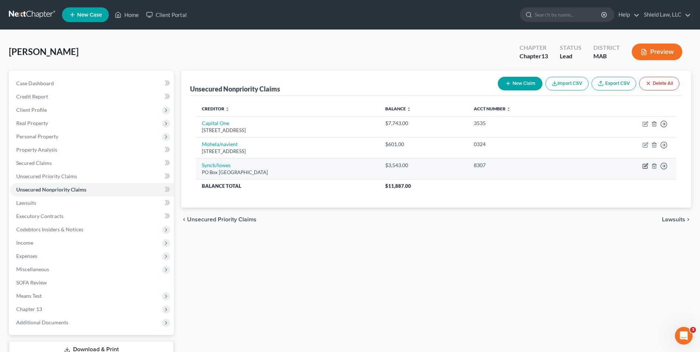
click at [646, 167] on icon "button" at bounding box center [645, 166] width 6 height 6
select select "9"
select select "0"
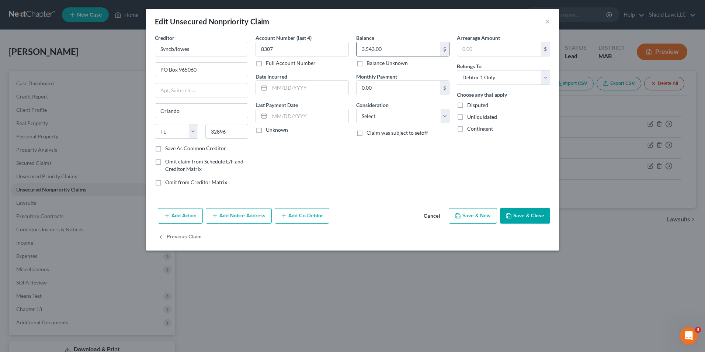
click at [410, 49] on input "3,543.00" at bounding box center [399, 49] width 84 height 14
type input "3,357.97"
click at [514, 214] on button "Save & Close" at bounding box center [525, 215] width 50 height 15
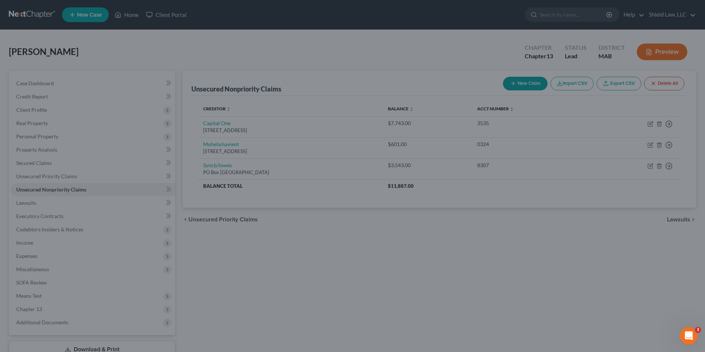
type input "0"
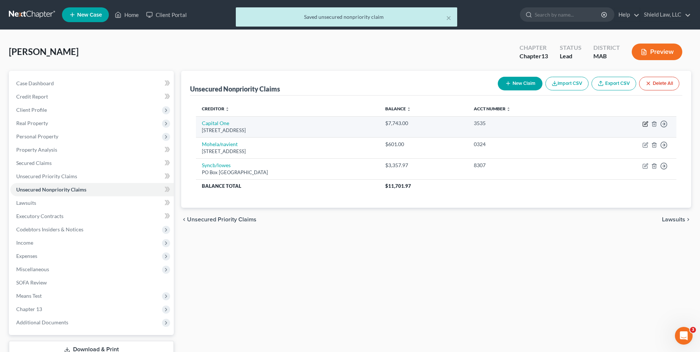
click at [644, 124] on icon "button" at bounding box center [645, 122] width 3 height 3
select select "46"
select select "0"
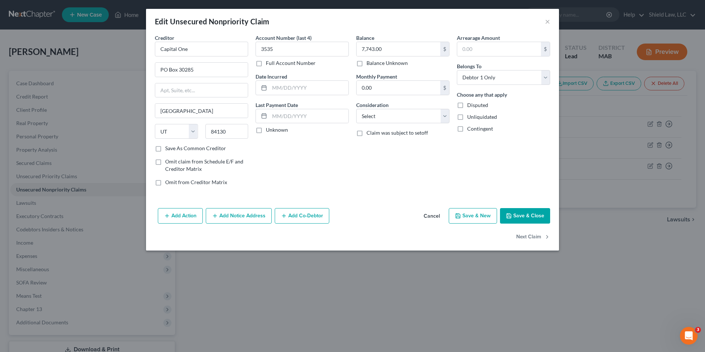
drag, startPoint x: 429, startPoint y: 214, endPoint x: 471, endPoint y: 207, distance: 43.0
click at [429, 215] on button "Cancel" at bounding box center [432, 216] width 28 height 15
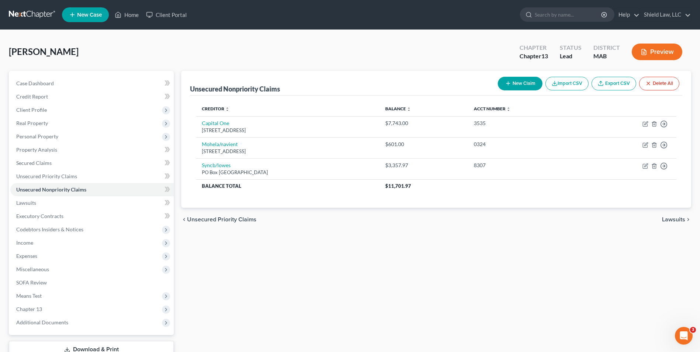
click at [522, 79] on button "New Claim" at bounding box center [519, 84] width 45 height 14
select select "0"
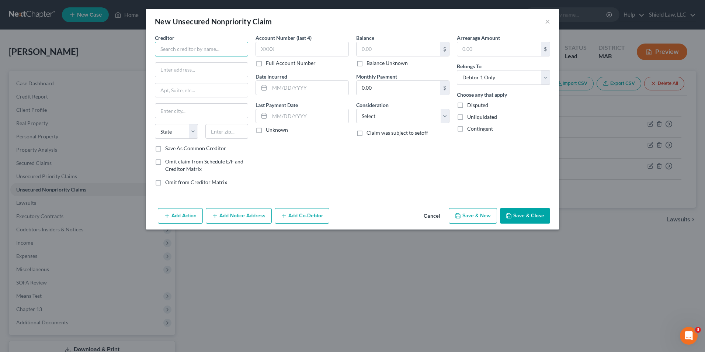
click at [209, 46] on input "text" at bounding box center [201, 49] width 93 height 15
type input "Verizon"
click at [300, 43] on input "text" at bounding box center [302, 49] width 93 height 15
type input "0001"
click at [418, 47] on input "text" at bounding box center [399, 49] width 84 height 14
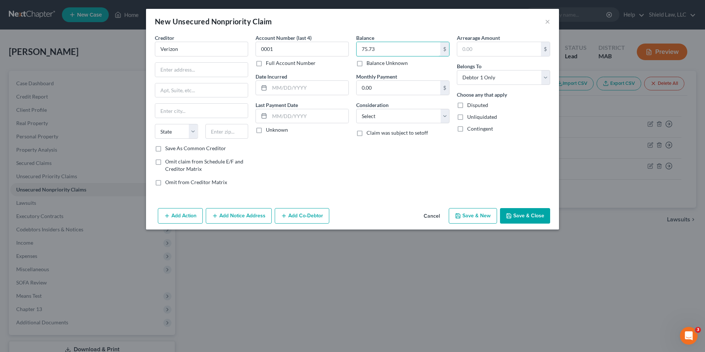
type input "75.73"
click at [524, 214] on button "Save & Close" at bounding box center [525, 215] width 50 height 15
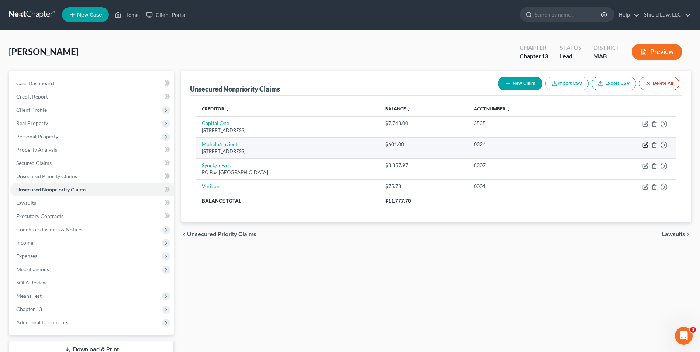
click at [643, 143] on icon "button" at bounding box center [644, 145] width 4 height 4
select select "26"
select select "17"
select select "0"
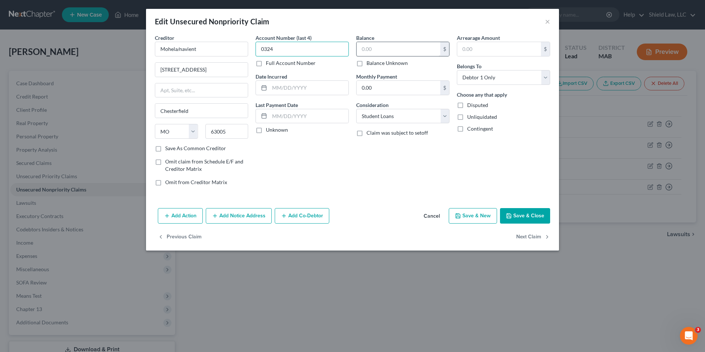
type input "0324"
click at [391, 47] on input "text" at bounding box center [399, 49] width 84 height 14
click at [430, 218] on button "Cancel" at bounding box center [432, 216] width 28 height 15
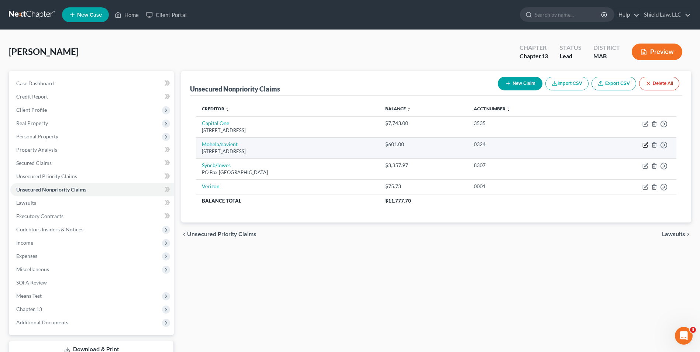
click at [646, 145] on icon "button" at bounding box center [645, 143] width 3 height 3
select select "26"
select select "17"
select select "0"
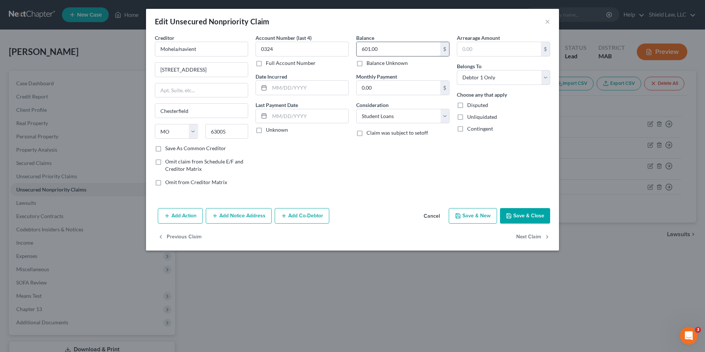
drag, startPoint x: 403, startPoint y: 47, endPoint x: 405, endPoint y: 51, distance: 4.3
click at [403, 46] on input "601.00" at bounding box center [399, 49] width 84 height 14
click at [541, 217] on button "Save & Close" at bounding box center [525, 215] width 50 height 15
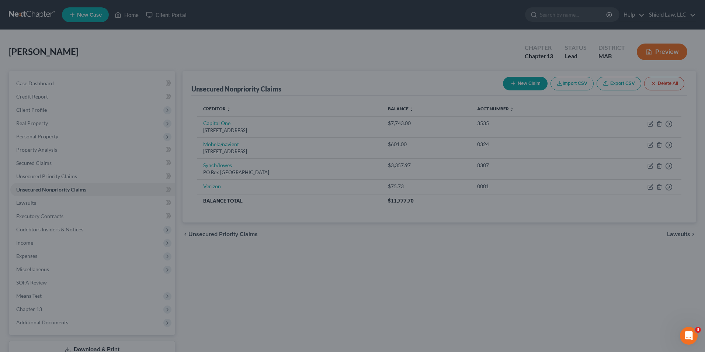
type input "0.00"
type input "0"
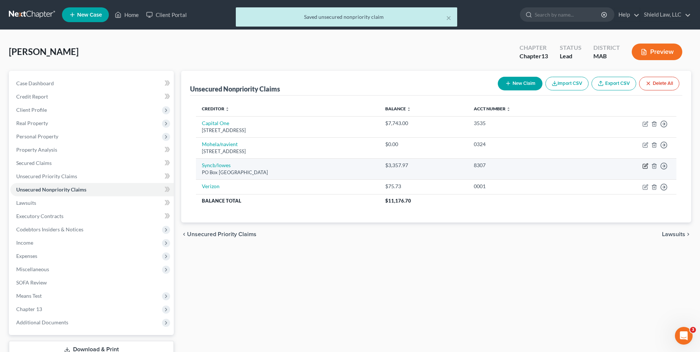
click at [644, 167] on icon "button" at bounding box center [645, 164] width 3 height 3
select select "9"
select select "0"
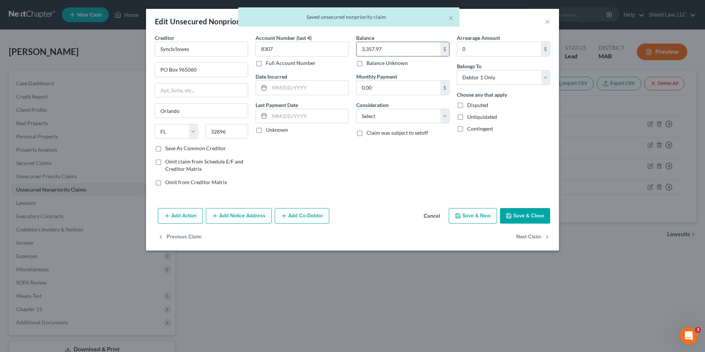
click at [394, 47] on input "3,357.97" at bounding box center [399, 49] width 84 height 14
click at [539, 212] on button "Save & Close" at bounding box center [525, 215] width 50 height 15
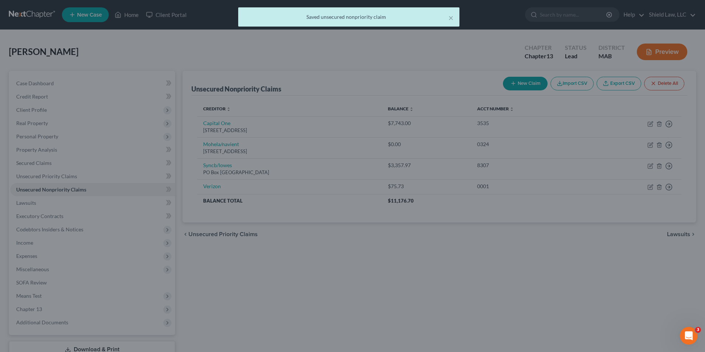
type input "0.00"
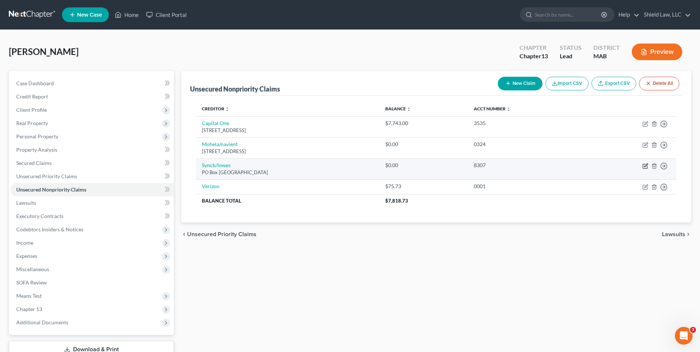
click at [643, 166] on icon "button" at bounding box center [644, 166] width 4 height 4
select select "9"
select select "0"
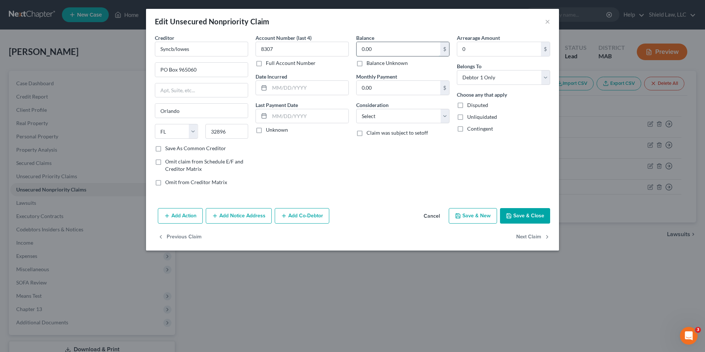
click at [402, 53] on input "0.00" at bounding box center [399, 49] width 84 height 14
type input "3,357.97"
click at [537, 215] on button "Save & Close" at bounding box center [525, 215] width 50 height 15
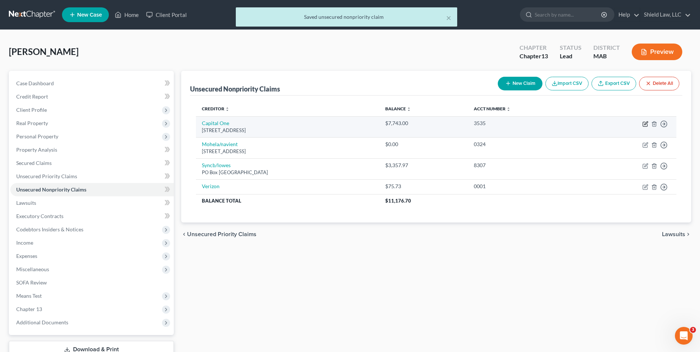
click at [643, 123] on icon "button" at bounding box center [644, 124] width 4 height 4
select select "46"
select select "0"
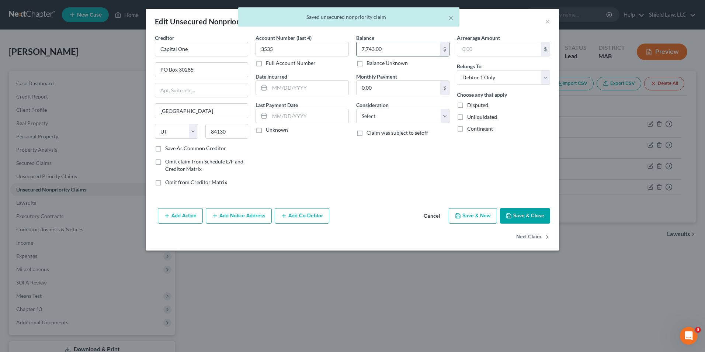
click at [425, 47] on input "7,743.00" at bounding box center [399, 49] width 84 height 14
click at [525, 216] on button "Save & Close" at bounding box center [525, 215] width 50 height 15
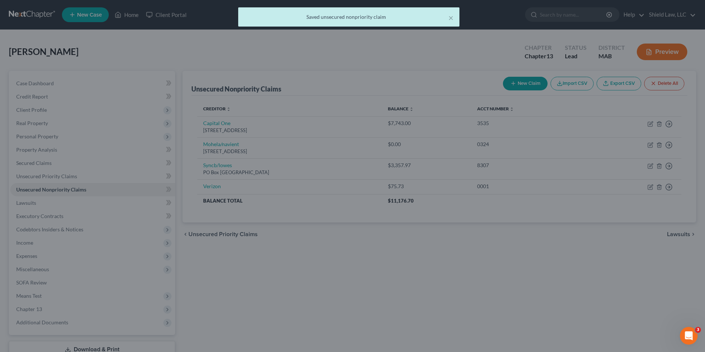
type input "0.00"
type input "0"
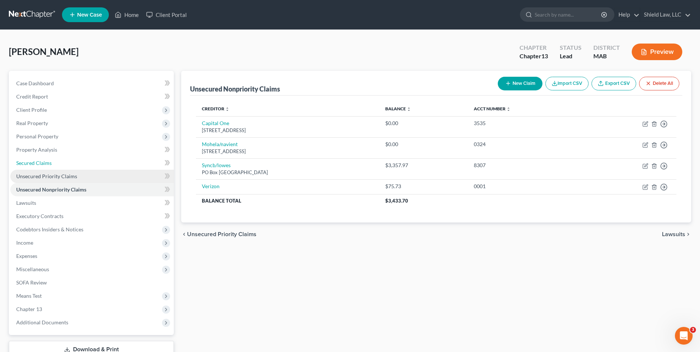
drag, startPoint x: 39, startPoint y: 165, endPoint x: 123, endPoint y: 170, distance: 84.2
click at [39, 165] on span "Secured Claims" at bounding box center [33, 163] width 35 height 6
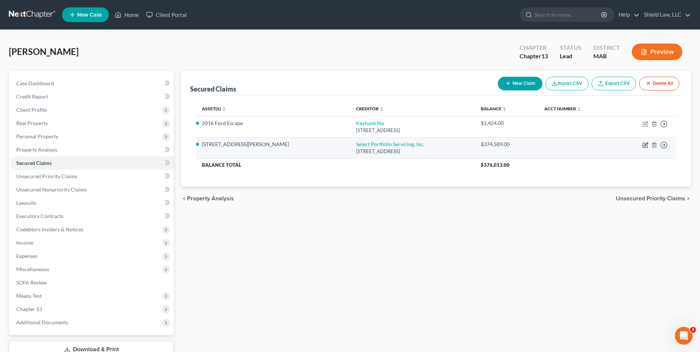
click at [645, 145] on icon "button" at bounding box center [645, 145] width 6 height 6
select select "46"
select select "0"
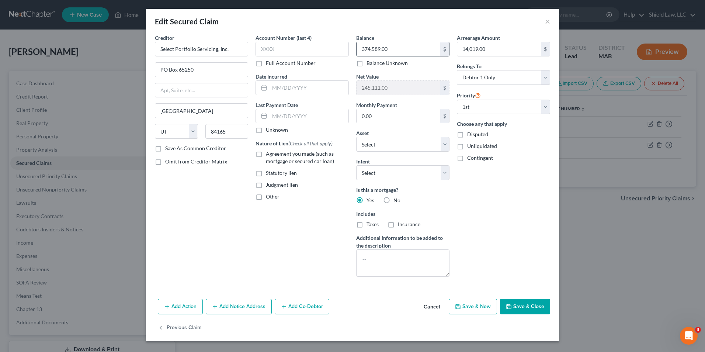
click at [399, 50] on input "374,589.00" at bounding box center [399, 49] width 84 height 14
type input "375,168.39"
click at [495, 51] on input "14,019.00" at bounding box center [499, 49] width 84 height 14
type input "18,504.47"
drag, startPoint x: 533, startPoint y: 308, endPoint x: 531, endPoint y: 266, distance: 42.8
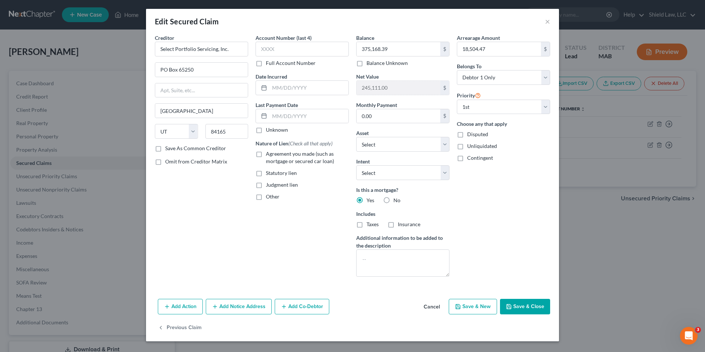
click at [533, 309] on button "Save & Close" at bounding box center [525, 306] width 50 height 15
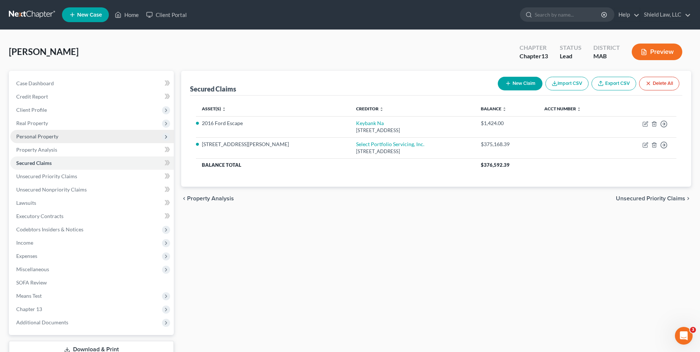
drag, startPoint x: 29, startPoint y: 124, endPoint x: 34, endPoint y: 131, distance: 8.9
click at [29, 124] on span "Real Property" at bounding box center [32, 123] width 32 height 6
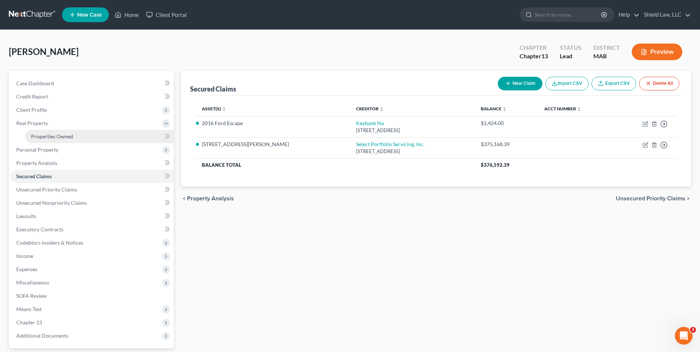
click at [44, 136] on span "Properties Owned" at bounding box center [52, 136] width 42 height 6
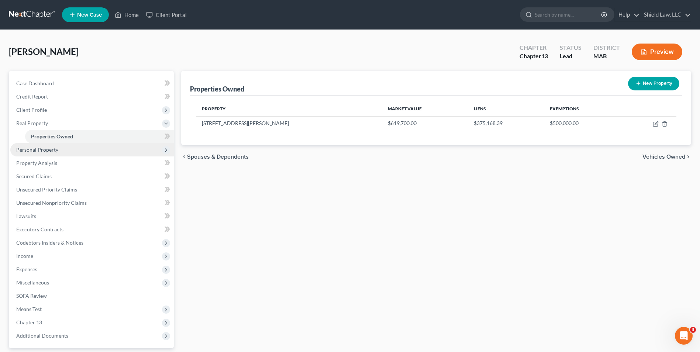
click at [45, 147] on span "Personal Property" at bounding box center [37, 149] width 42 height 6
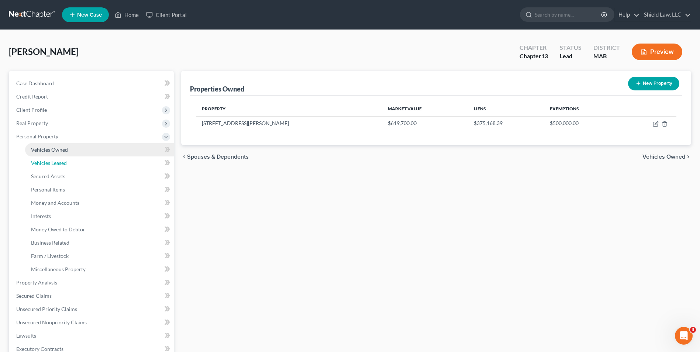
click at [52, 158] on link "Vehicles Leased" at bounding box center [99, 162] width 149 height 13
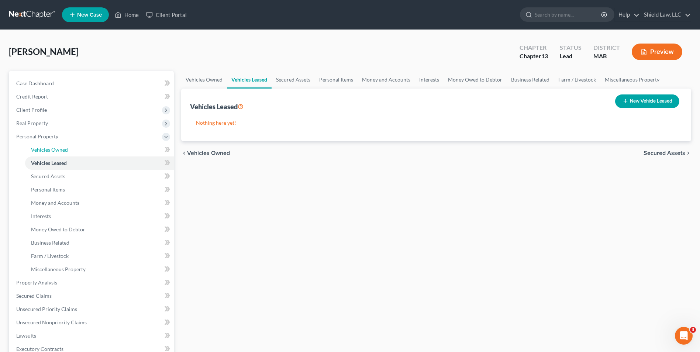
drag, startPoint x: 85, startPoint y: 146, endPoint x: 348, endPoint y: 114, distance: 264.9
click at [85, 146] on link "Vehicles Owned" at bounding box center [99, 149] width 149 height 13
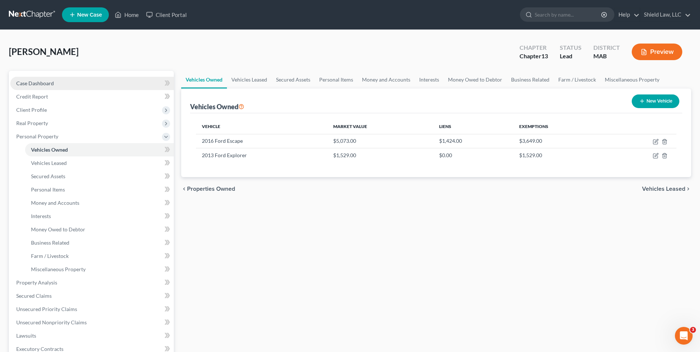
drag, startPoint x: 41, startPoint y: 76, endPoint x: 41, endPoint y: 81, distance: 5.2
click at [41, 76] on div "Case Dashboard Payments Invoices Payments Payments Credit Report Client Profile…" at bounding box center [91, 269] width 165 height 397
click at [41, 84] on span "Case Dashboard" at bounding box center [35, 83] width 38 height 6
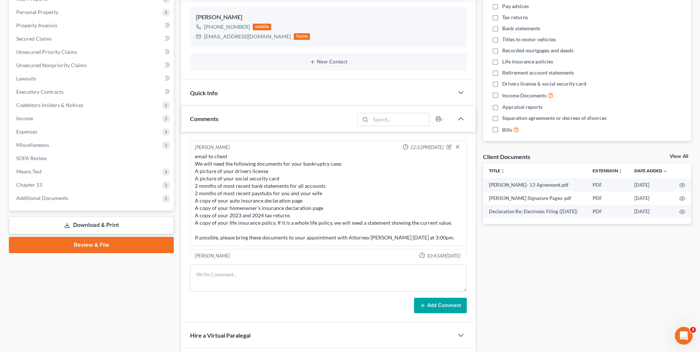
scroll to position [296, 0]
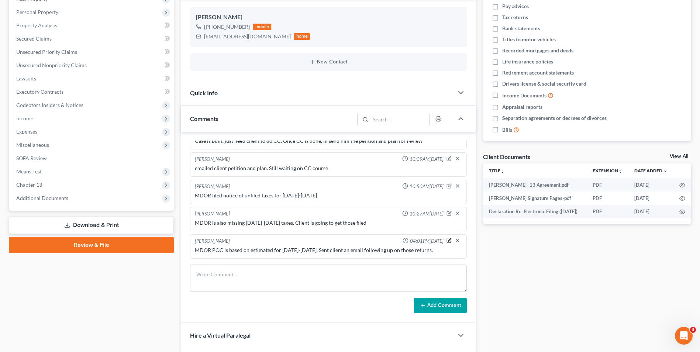
click at [446, 241] on icon "button" at bounding box center [448, 240] width 5 height 5
drag, startPoint x: 427, startPoint y: 252, endPoint x: 442, endPoint y: 252, distance: 15.5
click at [427, 252] on textarea "MDOR POC is based on estimated for [DATE]-[DATE]. Sent client an email followin…" at bounding box center [328, 259] width 267 height 27
click at [442, 252] on textarea "MDOR POC is based on estimated for [DATE]-[DATE]. Sent client an email followin…" at bounding box center [328, 259] width 267 height 27
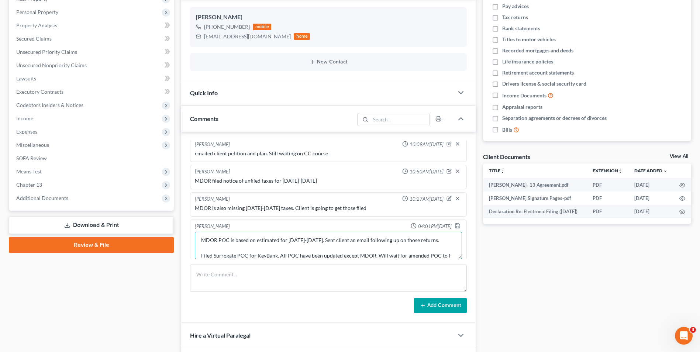
scroll to position [9, 0]
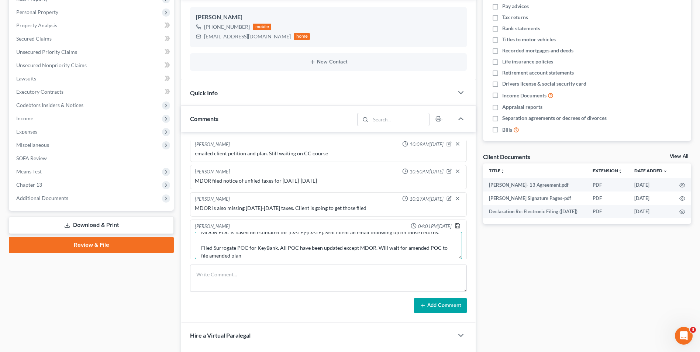
type textarea "MDOR POC is based on estimated for [DATE]-[DATE]. Sent client an email followin…"
click at [454, 225] on icon "button" at bounding box center [457, 226] width 6 height 6
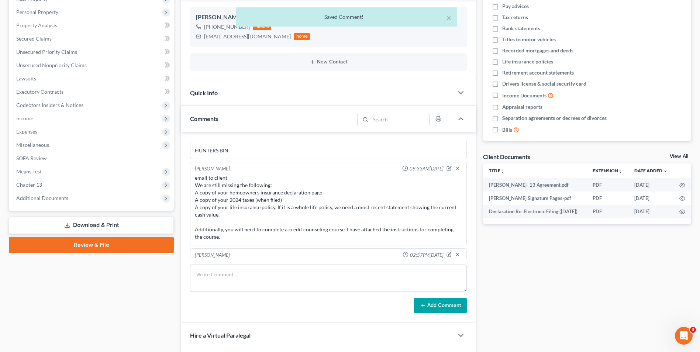
scroll to position [171, 0]
click at [91, 66] on link "Unsecured Nonpriority Claims" at bounding box center [91, 65] width 163 height 13
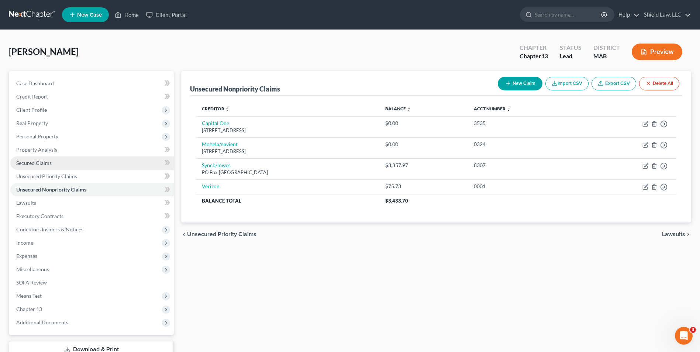
click at [22, 165] on span "Secured Claims" at bounding box center [33, 163] width 35 height 6
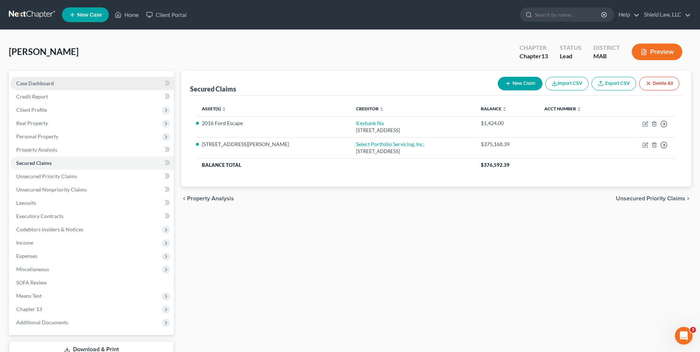
click at [49, 82] on span "Case Dashboard" at bounding box center [35, 83] width 38 height 6
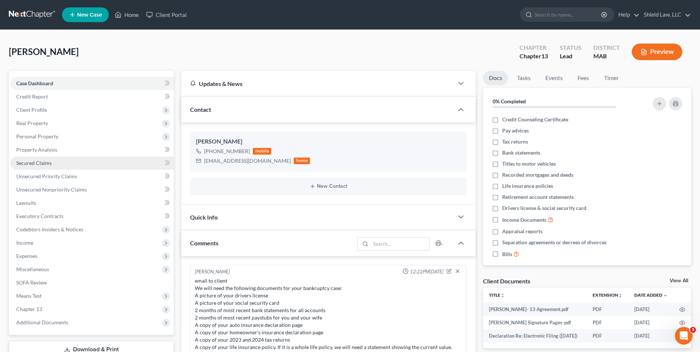
scroll to position [318, 0]
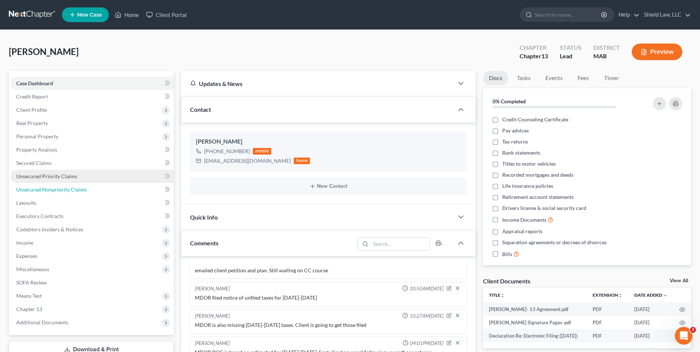
click at [60, 186] on span "Unsecured Nonpriority Claims" at bounding box center [51, 189] width 70 height 6
click at [60, 177] on span "Unsecured Priority Claims" at bounding box center [46, 176] width 61 height 6
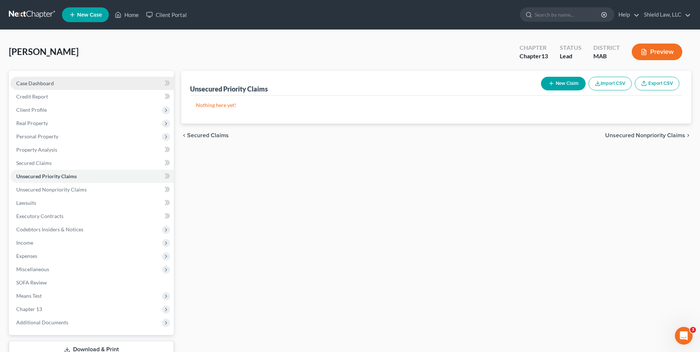
click at [66, 84] on link "Case Dashboard" at bounding box center [91, 83] width 163 height 13
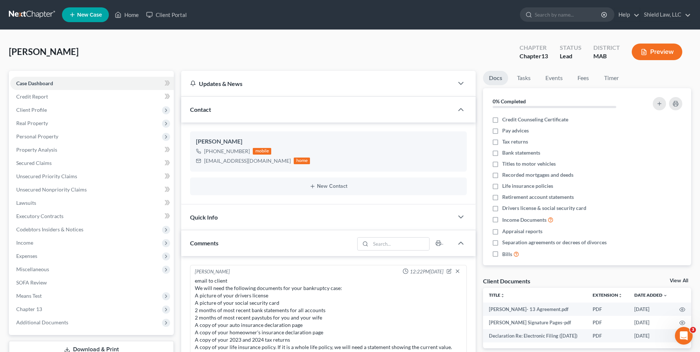
scroll to position [318, 0]
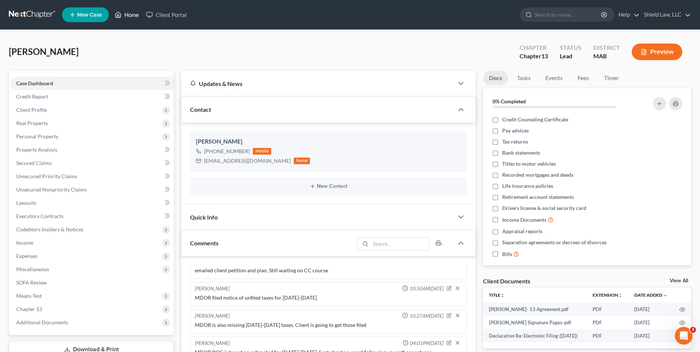
drag, startPoint x: 131, startPoint y: 12, endPoint x: 389, endPoint y: 63, distance: 263.8
click at [131, 12] on link "Home" at bounding box center [126, 14] width 31 height 13
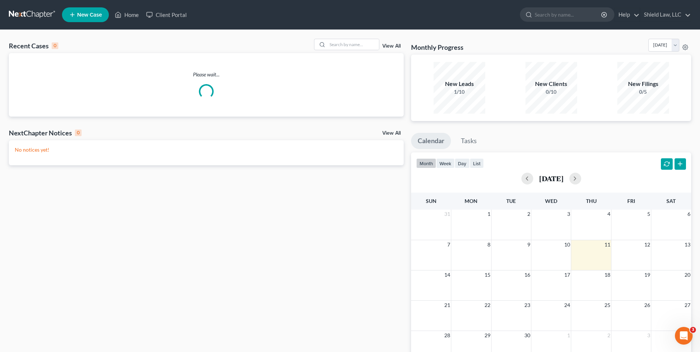
click at [339, 38] on div "Recent Cases 0 View All Please wait... NextChapter Notices 0 View All No notice…" at bounding box center [350, 221] width 700 height 383
click at [344, 46] on input "search" at bounding box center [353, 44] width 52 height 11
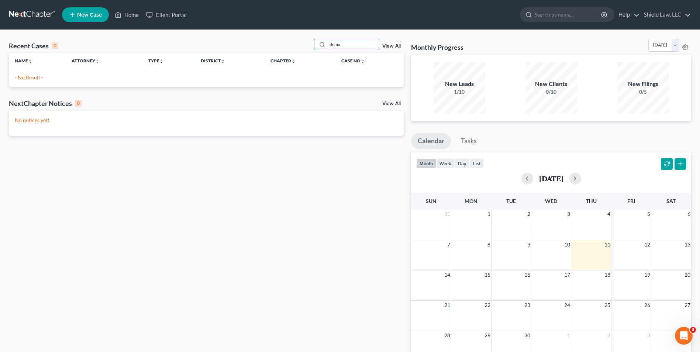
type input "dema"
click at [98, 20] on link "New Case" at bounding box center [85, 14] width 47 height 15
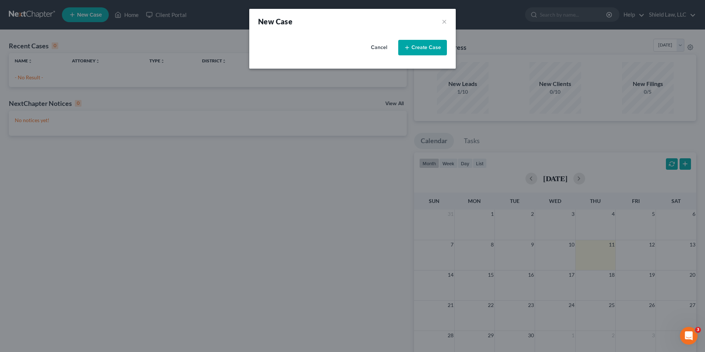
select select "39"
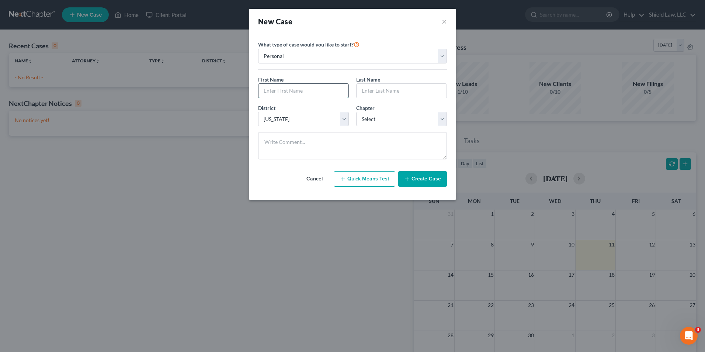
click at [307, 96] on input "text" at bounding box center [304, 91] width 90 height 14
type input "Dema"
type input "[PERSON_NAME]"
drag, startPoint x: 393, startPoint y: 119, endPoint x: 393, endPoint y: 126, distance: 7.0
click at [393, 119] on select "Select 7 11 12 13" at bounding box center [401, 119] width 91 height 15
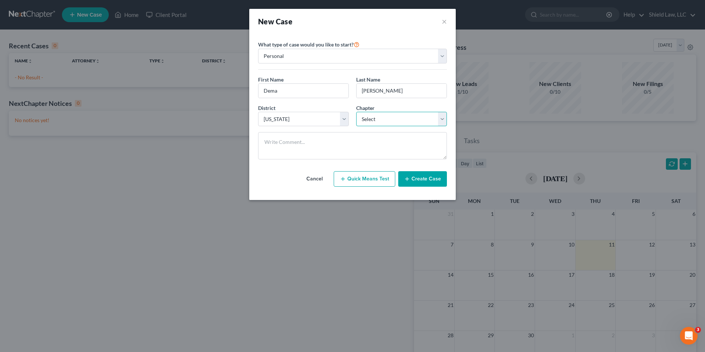
select select "1"
click at [356, 112] on select "Select 7 11 12 13" at bounding box center [401, 119] width 91 height 15
click at [419, 180] on button "Create Case" at bounding box center [422, 178] width 49 height 15
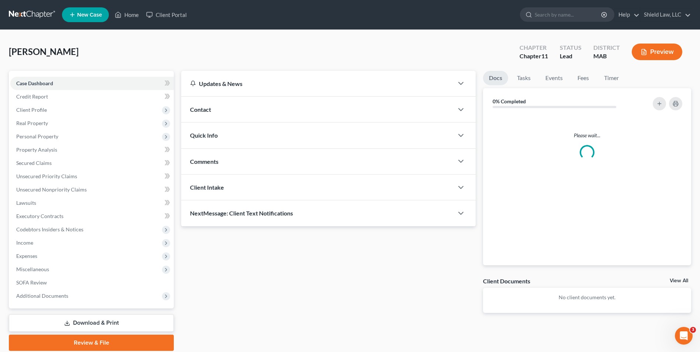
click at [225, 149] on div "Comments" at bounding box center [317, 161] width 272 height 25
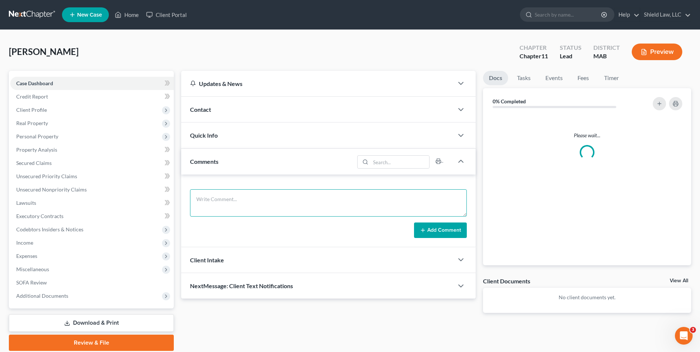
click at [239, 197] on textarea at bounding box center [328, 202] width 277 height 27
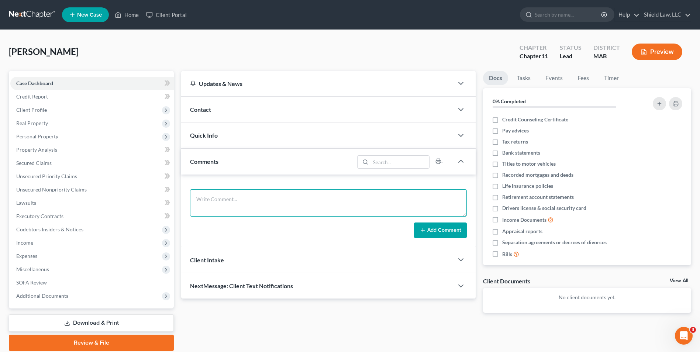
click at [206, 201] on textarea at bounding box center [328, 202] width 277 height 27
type textarea "Our Client: [PERSON_NAME] Insurance Co: Arbella Mutual Insurance Claim # Adjust…"
click at [229, 109] on div "Contact" at bounding box center [317, 109] width 272 height 25
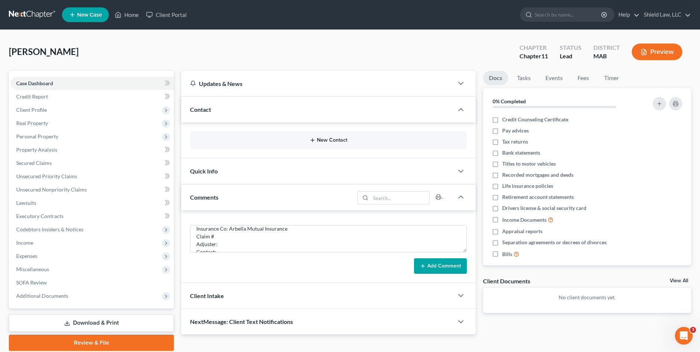
click at [333, 138] on button "New Contact" at bounding box center [328, 140] width 265 height 6
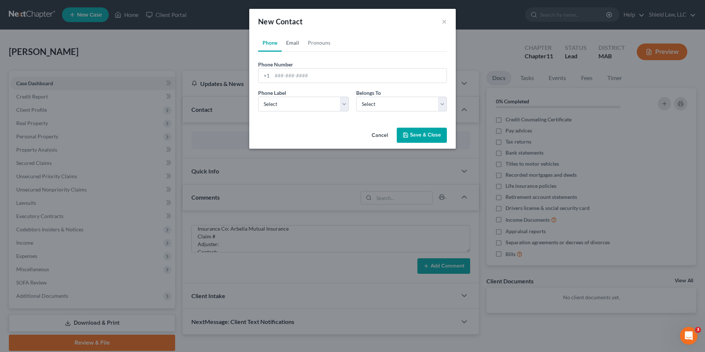
drag, startPoint x: 291, startPoint y: 44, endPoint x: 295, endPoint y: 76, distance: 31.9
click at [291, 44] on link "Email" at bounding box center [293, 43] width 22 height 18
click at [295, 77] on input "email" at bounding box center [359, 76] width 174 height 14
paste input "[EMAIL_ADDRESS][DOMAIN_NAME]"
type input "[EMAIL_ADDRESS][DOMAIN_NAME]"
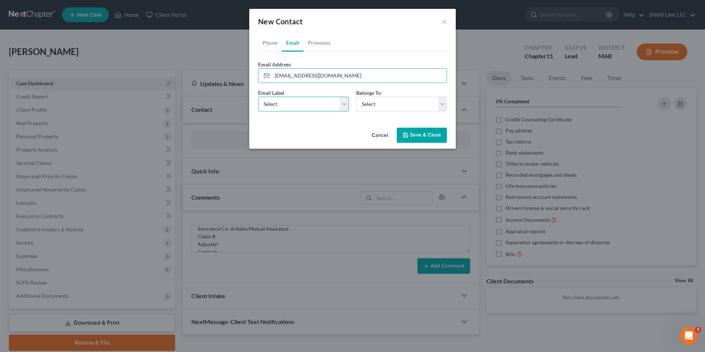
drag, startPoint x: 293, startPoint y: 108, endPoint x: 292, endPoint y: 112, distance: 3.8
click at [293, 108] on select "Select Home Work Other" at bounding box center [303, 104] width 91 height 15
select select "0"
click at [258, 97] on select "Select Home Work Other" at bounding box center [303, 104] width 91 height 15
drag, startPoint x: 382, startPoint y: 102, endPoint x: 382, endPoint y: 111, distance: 8.9
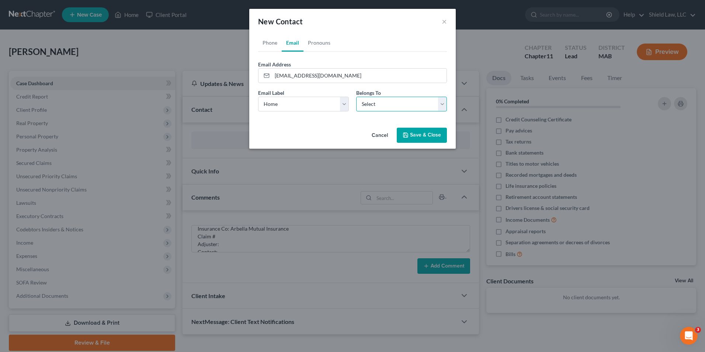
click at [382, 102] on select "Select Client Other" at bounding box center [401, 104] width 91 height 15
select select "0"
click at [356, 97] on select "Select Client Other" at bounding box center [401, 104] width 91 height 15
click at [404, 131] on button "Save & Close" at bounding box center [422, 135] width 50 height 15
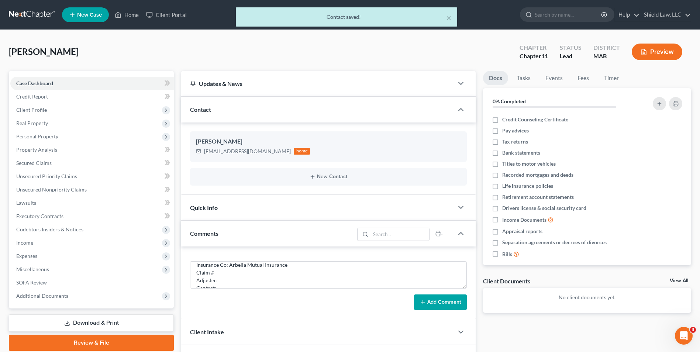
scroll to position [47, 0]
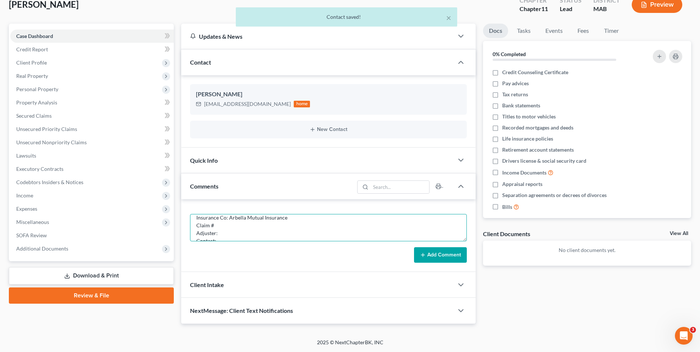
click at [240, 230] on textarea "Our Client: [PERSON_NAME] Insurance Co: Arbella Mutual Insurance Claim # Adjust…" at bounding box center [328, 227] width 277 height 27
drag, startPoint x: 238, startPoint y: 225, endPoint x: 242, endPoint y: 222, distance: 4.7
click at [239, 225] on textarea "Our Client: [PERSON_NAME] Insurance Co: Arbella Mutual Insurance Claim # Adjust…" at bounding box center [328, 227] width 277 height 27
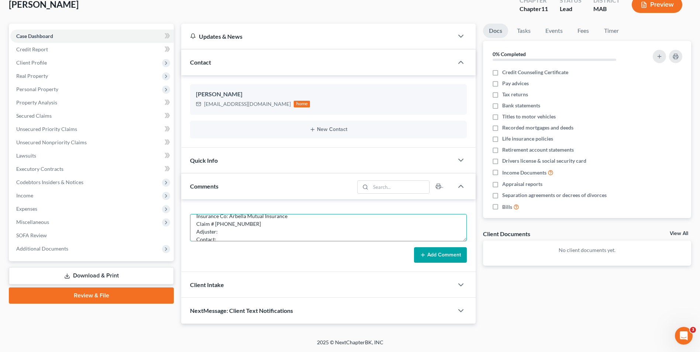
scroll to position [14, 0]
click at [228, 230] on textarea "Our Client: [PERSON_NAME] Insurance Co: Arbella Mutual Insurance Claim # [PHONE…" at bounding box center [328, 227] width 277 height 27
click at [226, 237] on textarea "Our Client: [PERSON_NAME] Insurance Co: Arbella Mutual Insurance Claim # 034559…" at bounding box center [328, 227] width 277 height 27
click at [221, 228] on textarea "Our Client: [PERSON_NAME] Insurance Co: Arbella Mutual Insurance Claim # 034559…" at bounding box center [328, 227] width 277 height 27
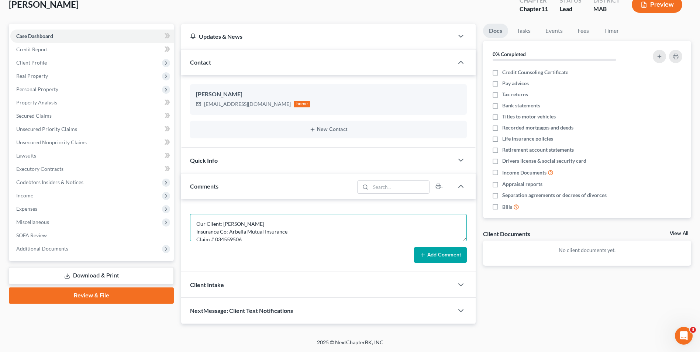
scroll to position [37, 0]
click at [312, 233] on textarea "Our Client: [PERSON_NAME] Insurance Co: Arbella Mutual Insurance Claim # 034559…" at bounding box center [328, 227] width 277 height 27
type textarea "Our Client: [PERSON_NAME] Insurance Co: Arbella Mutual Insurance Claim # 034559…"
click at [447, 252] on button "Add Comment" at bounding box center [440, 254] width 53 height 15
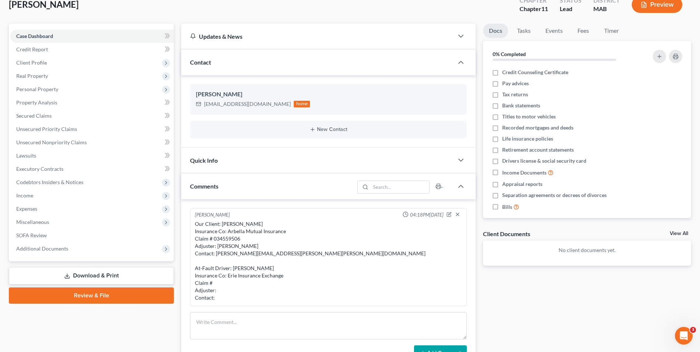
scroll to position [0, 0]
click at [447, 214] on icon "button" at bounding box center [448, 214] width 5 height 5
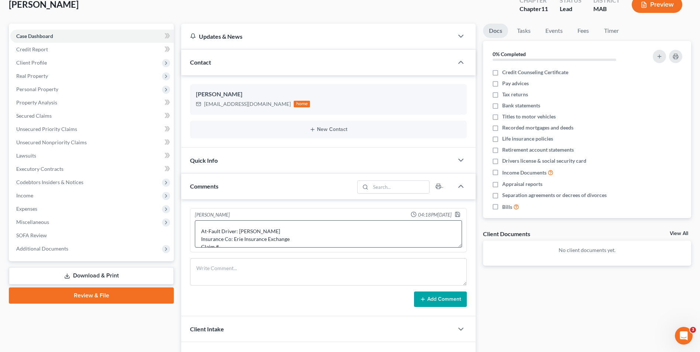
scroll to position [33, 0]
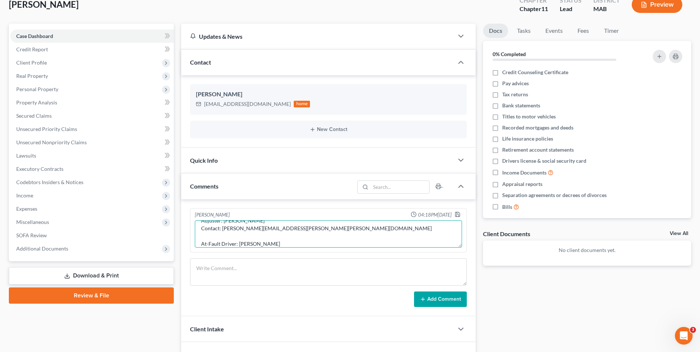
click at [291, 243] on textarea "Our Client: [PERSON_NAME] Insurance Co: Arbella Mutual Insurance Claim # 034559…" at bounding box center [328, 233] width 267 height 27
click at [232, 243] on textarea "Our Client: [PERSON_NAME] Insurance Co: Arbella Mutual Insurance Claim # 034559…" at bounding box center [328, 233] width 267 height 27
click at [221, 244] on textarea "Our Client: [PERSON_NAME] Insurance Co: Arbella Mutual Insurance Claim # 034559…" at bounding box center [328, 233] width 267 height 27
click at [223, 243] on textarea "Our Client: [PERSON_NAME] Insurance Co: Arbella Mutual Insurance Claim # 034559…" at bounding box center [328, 233] width 267 height 27
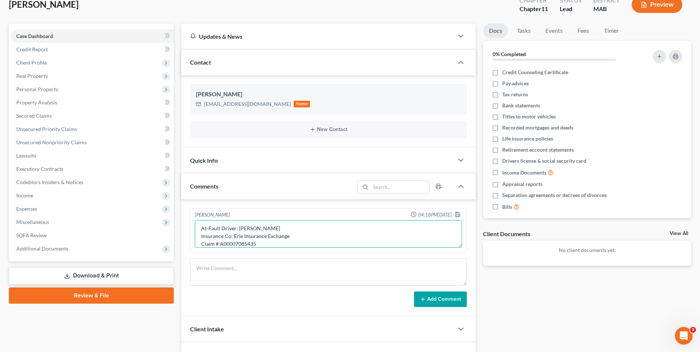
scroll to position [56, 0]
click at [234, 241] on textarea "Our Client: [PERSON_NAME] Insurance Co: Arbella Mutual Insurance Claim # 034559…" at bounding box center [328, 233] width 267 height 27
click at [250, 236] on textarea "Our Client: [PERSON_NAME] Insurance Co: Arbella Mutual Insurance Claim # 034559…" at bounding box center [328, 233] width 267 height 27
drag, startPoint x: 240, startPoint y: 230, endPoint x: 223, endPoint y: 230, distance: 16.2
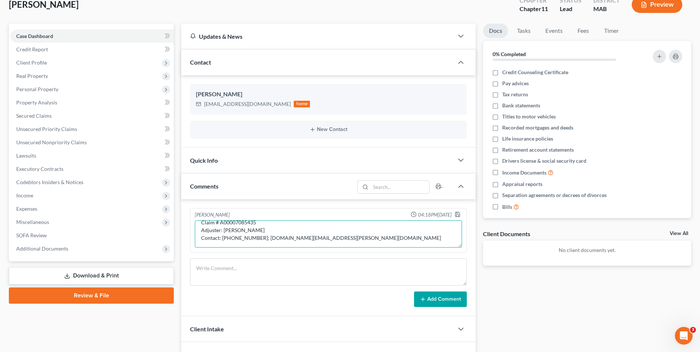
click at [223, 230] on textarea "Our Client: [PERSON_NAME] Insurance Co: Arbella Mutual Insurance Claim # 034559…" at bounding box center [328, 233] width 267 height 27
click at [281, 229] on textarea "Our Client: [PERSON_NAME] Insurance Co: Arbella Mutual Insurance Claim # 034559…" at bounding box center [328, 233] width 267 height 27
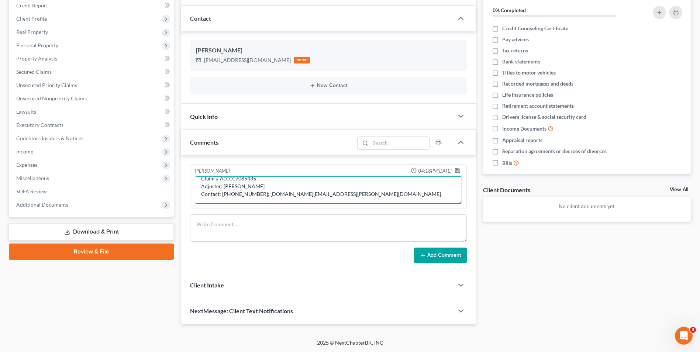
scroll to position [91, 0]
type textarea "Our Client: [PERSON_NAME] Insurance Co: Arbella Mutual Insurance Claim # 034559…"
click at [456, 171] on polyline "button" at bounding box center [457, 171] width 3 height 2
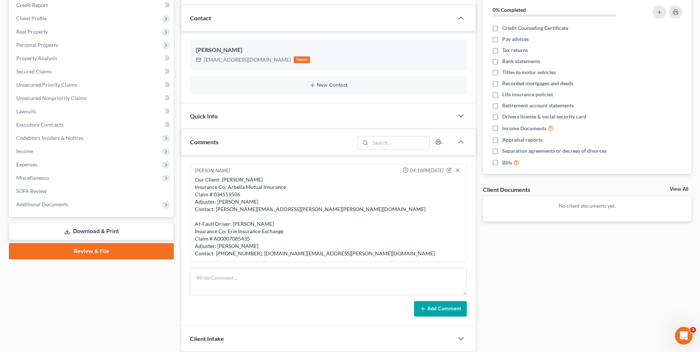
click at [276, 221] on div "Our Client: [PERSON_NAME] Insurance Co: Arbella Mutual Insurance Claim # 034559…" at bounding box center [328, 216] width 267 height 81
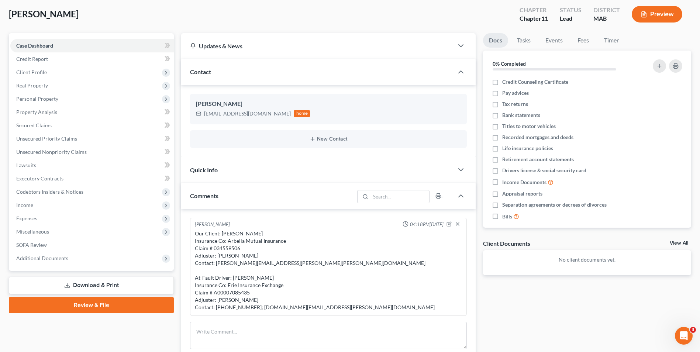
scroll to position [0, 0]
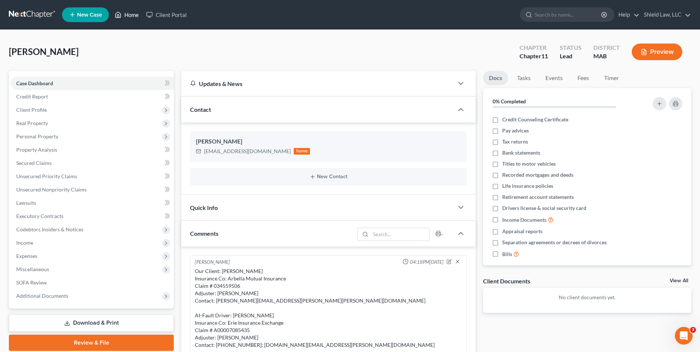
click at [119, 14] on icon at bounding box center [118, 14] width 7 height 9
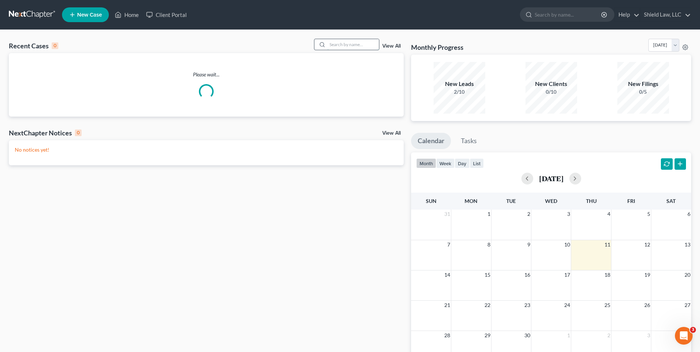
click at [355, 41] on input "search" at bounding box center [353, 44] width 52 height 11
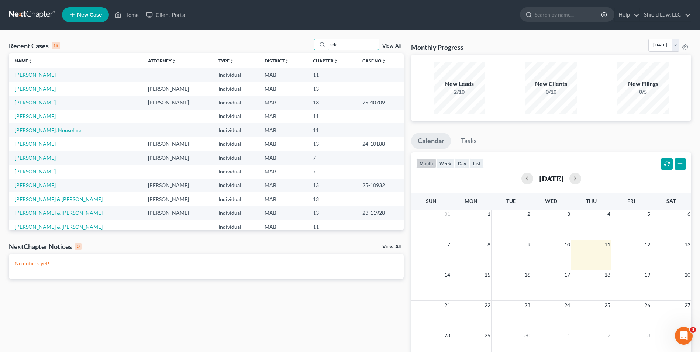
type input "cela"
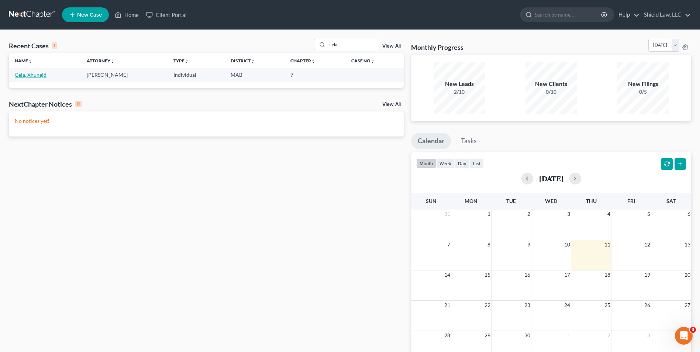
click at [32, 77] on link "Cela, Xhunejd" at bounding box center [31, 75] width 32 height 6
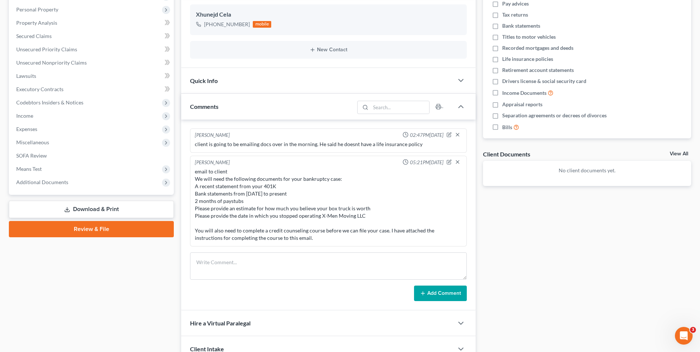
scroll to position [74, 0]
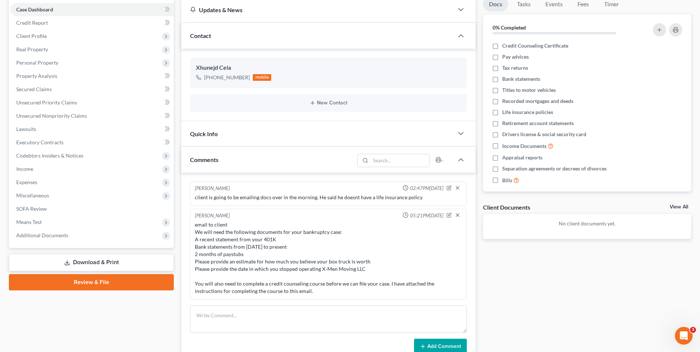
click at [599, 268] on div "Docs Tasks Events Fees Timer 0% Completed Nothing here yet! Credit Counseling C…" at bounding box center [586, 219] width 215 height 444
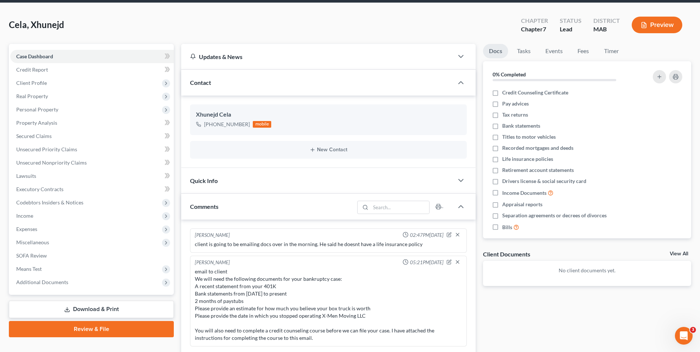
scroll to position [0, 0]
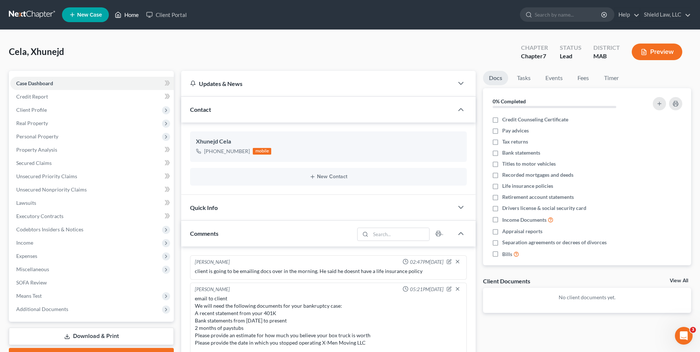
drag, startPoint x: 121, startPoint y: 18, endPoint x: 143, endPoint y: 35, distance: 28.1
click at [121, 18] on icon at bounding box center [118, 14] width 7 height 9
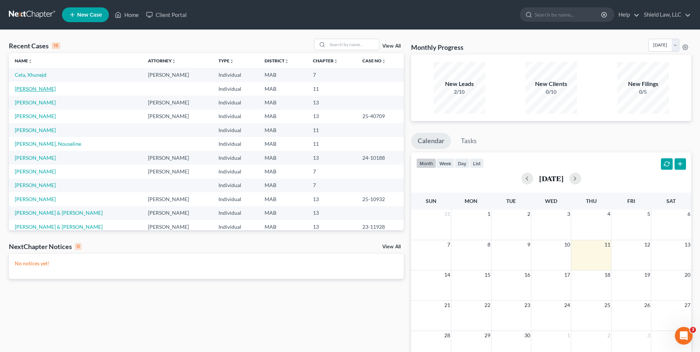
click at [36, 88] on link "[PERSON_NAME]" at bounding box center [35, 89] width 41 height 6
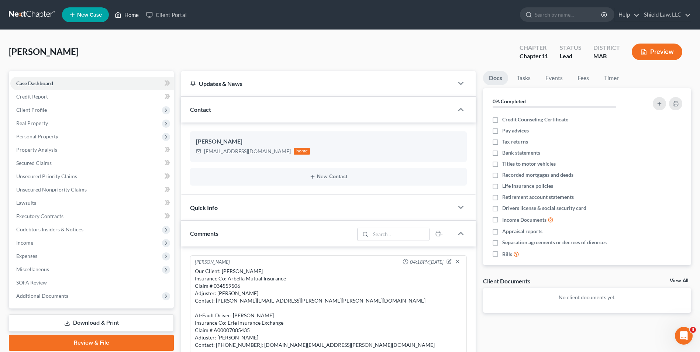
drag, startPoint x: 120, startPoint y: 19, endPoint x: 185, endPoint y: 77, distance: 87.2
click at [120, 19] on icon at bounding box center [118, 14] width 7 height 9
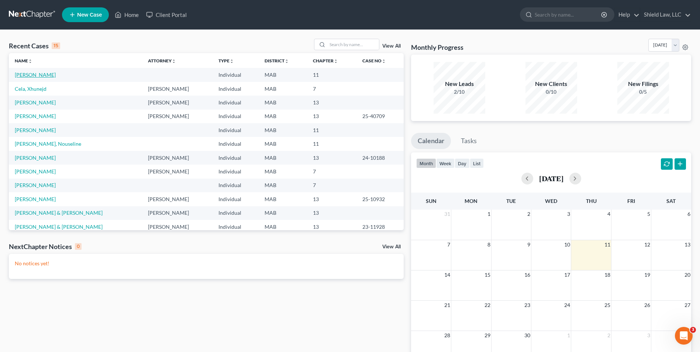
click at [32, 73] on link "[PERSON_NAME]" at bounding box center [35, 75] width 41 height 6
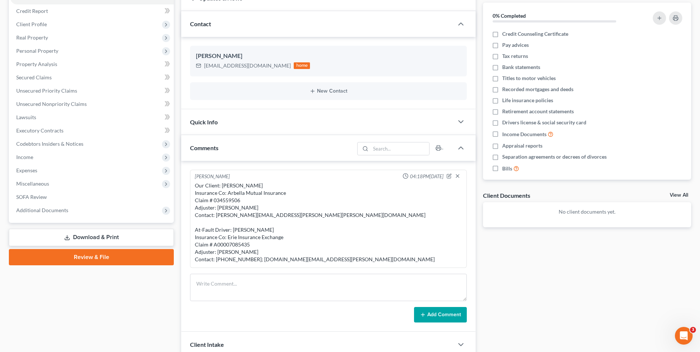
scroll to position [145, 0]
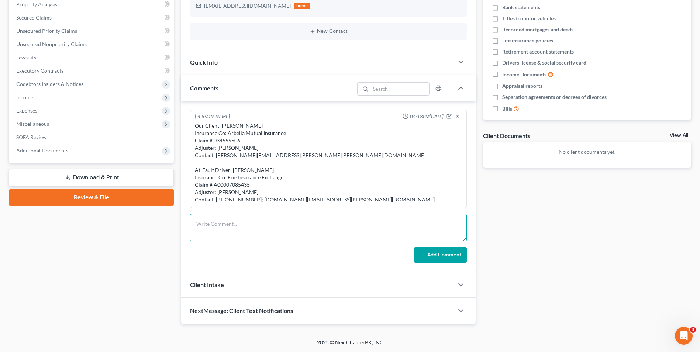
click at [236, 221] on textarea at bounding box center [328, 227] width 277 height 27
type textarea "Sent LOR to both insurance companies"
click at [435, 254] on button "Add Comment" at bounding box center [440, 254] width 53 height 15
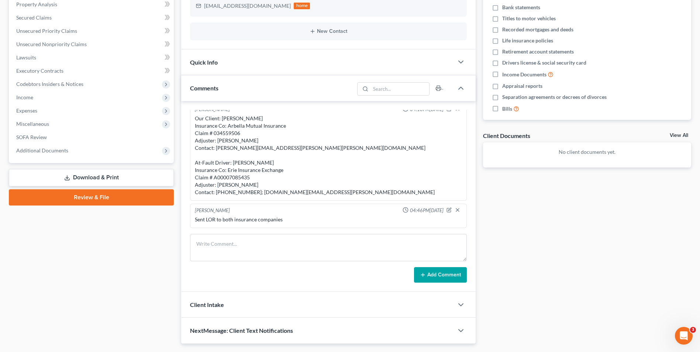
scroll to position [0, 0]
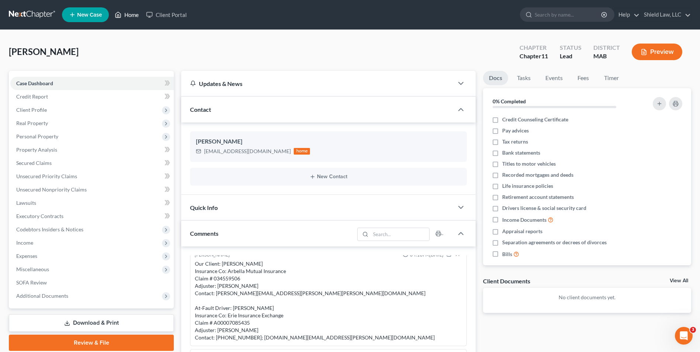
drag, startPoint x: 123, startPoint y: 14, endPoint x: 186, endPoint y: 6, distance: 63.7
click at [123, 14] on link "Home" at bounding box center [126, 14] width 31 height 13
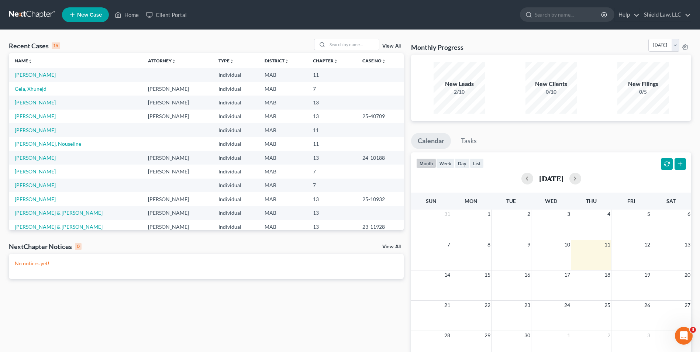
click at [27, 97] on td "[PERSON_NAME]" at bounding box center [75, 103] width 133 height 14
click at [29, 101] on link "[PERSON_NAME]" at bounding box center [35, 102] width 41 height 6
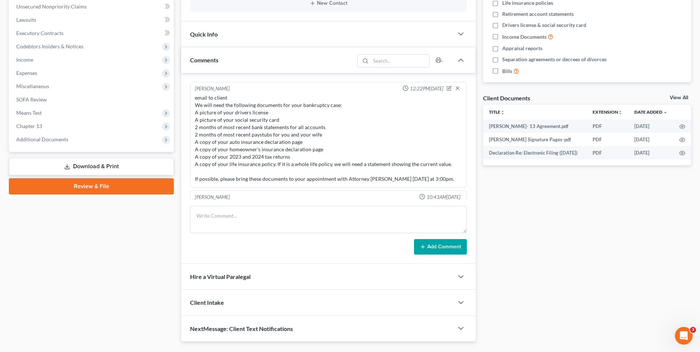
scroll to position [318, 0]
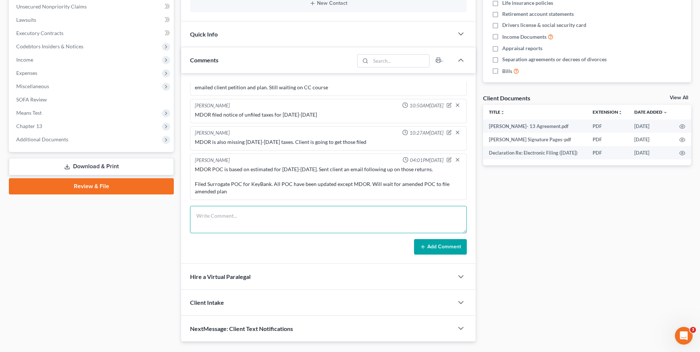
click at [242, 218] on textarea at bounding box center [328, 219] width 277 height 27
type textarea "Client has 1 last return to do and then all of them will be filed"
click at [427, 240] on button "Add Comment" at bounding box center [440, 246] width 53 height 15
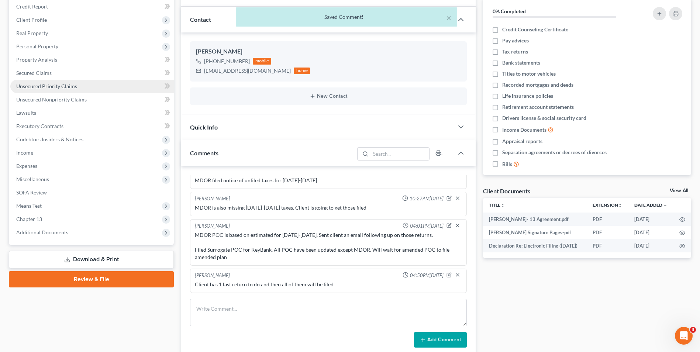
scroll to position [0, 0]
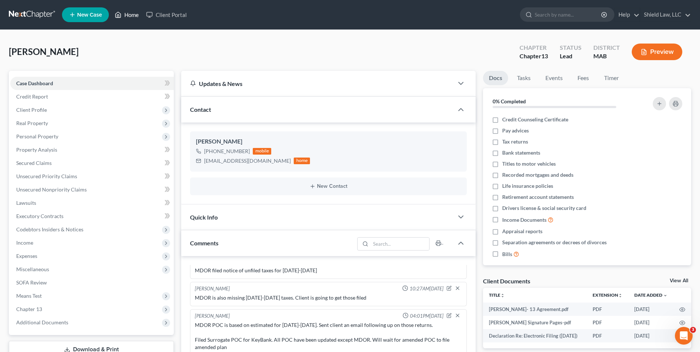
drag, startPoint x: 131, startPoint y: 14, endPoint x: 160, endPoint y: 1, distance: 31.4
click at [132, 14] on link "Home" at bounding box center [126, 14] width 31 height 13
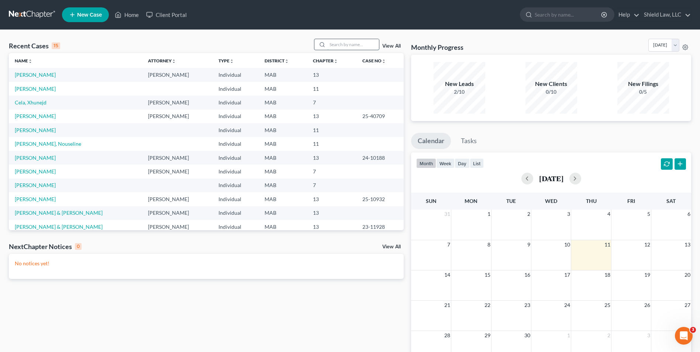
click at [347, 49] on input "search" at bounding box center [353, 44] width 52 height 11
type input "chahwan"
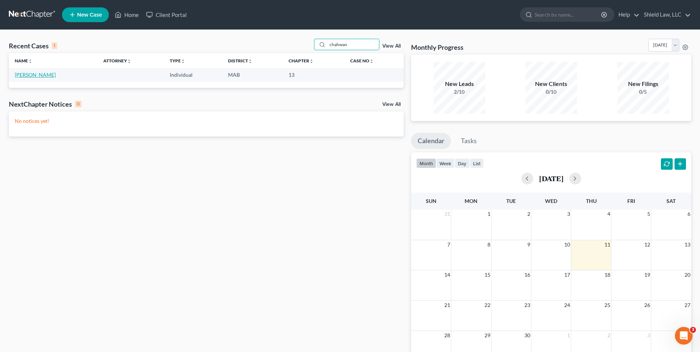
drag, startPoint x: 15, startPoint y: 74, endPoint x: 40, endPoint y: 82, distance: 26.5
click at [16, 73] on link "[PERSON_NAME]" at bounding box center [35, 75] width 41 height 6
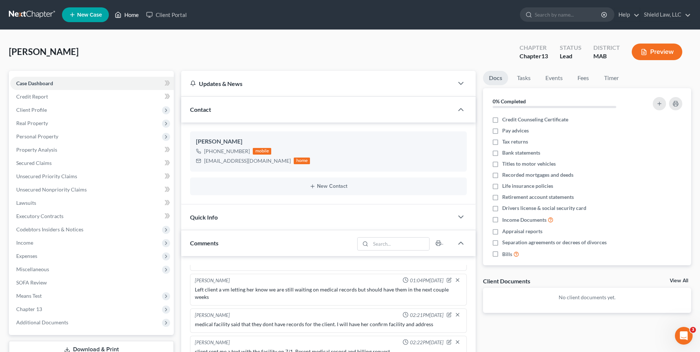
drag, startPoint x: 122, startPoint y: 14, endPoint x: 373, endPoint y: 40, distance: 252.1
click at [122, 14] on link "Home" at bounding box center [126, 14] width 31 height 13
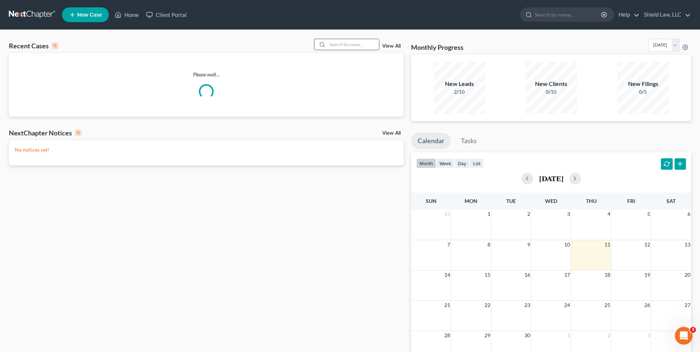
click at [371, 41] on input "search" at bounding box center [353, 44] width 52 height 11
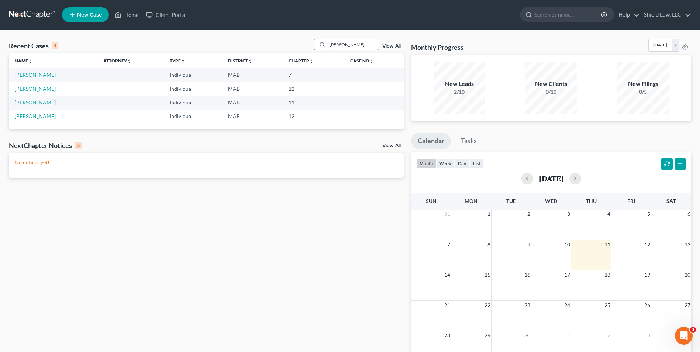
type input "[PERSON_NAME]"
click at [24, 75] on link "[PERSON_NAME]" at bounding box center [35, 75] width 41 height 6
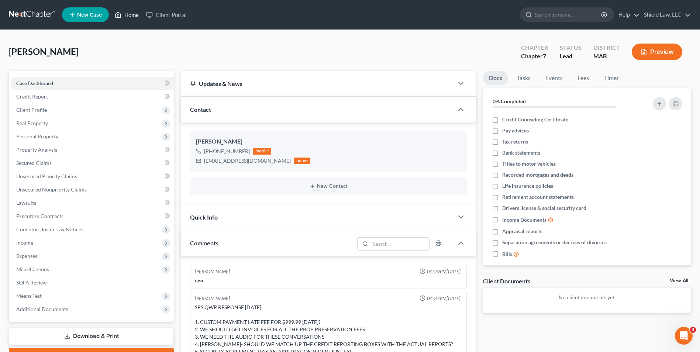
scroll to position [218, 0]
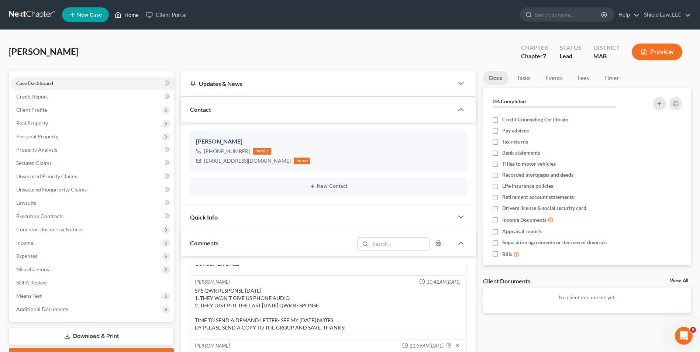
click at [133, 13] on link "Home" at bounding box center [126, 14] width 31 height 13
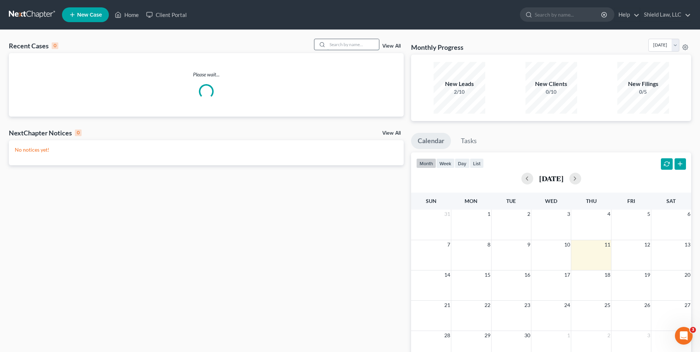
click at [360, 45] on input "search" at bounding box center [353, 44] width 52 height 11
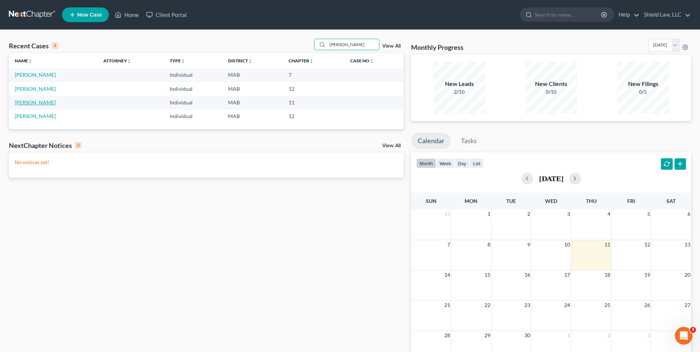
type input "[PERSON_NAME]"
click at [36, 100] on link "[PERSON_NAME]" at bounding box center [35, 102] width 41 height 6
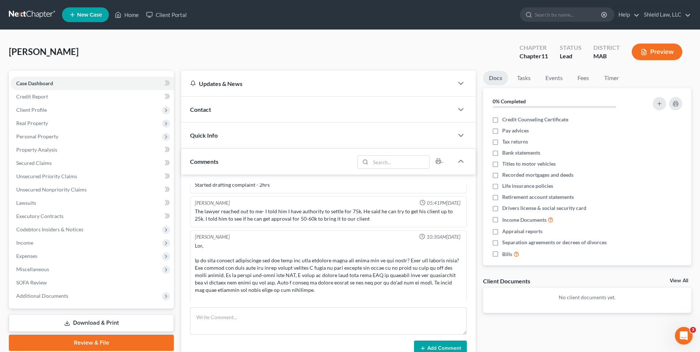
scroll to position [195, 0]
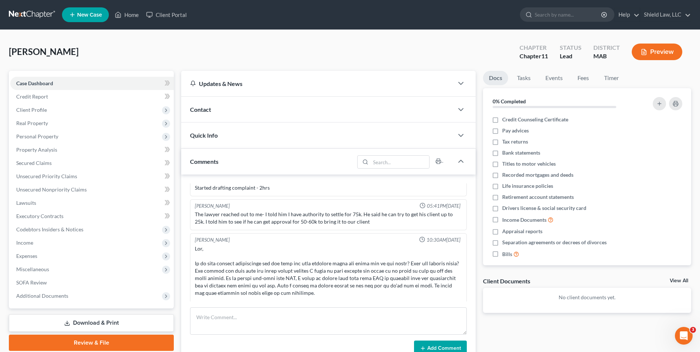
click at [241, 110] on div "Contact" at bounding box center [317, 109] width 272 height 25
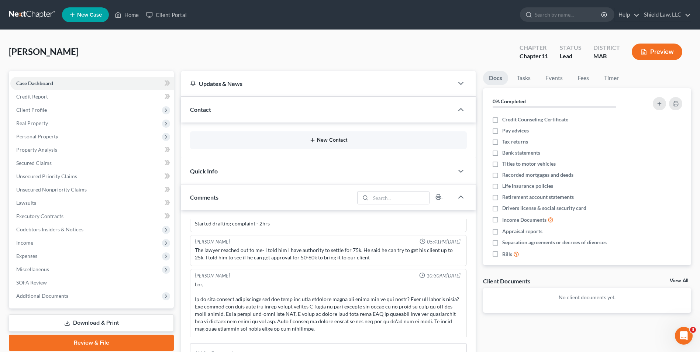
drag, startPoint x: 349, startPoint y: 137, endPoint x: 339, endPoint y: 141, distance: 11.4
click at [349, 137] on div "New Contact" at bounding box center [328, 140] width 277 height 18
click at [339, 141] on button "New Contact" at bounding box center [328, 140] width 265 height 6
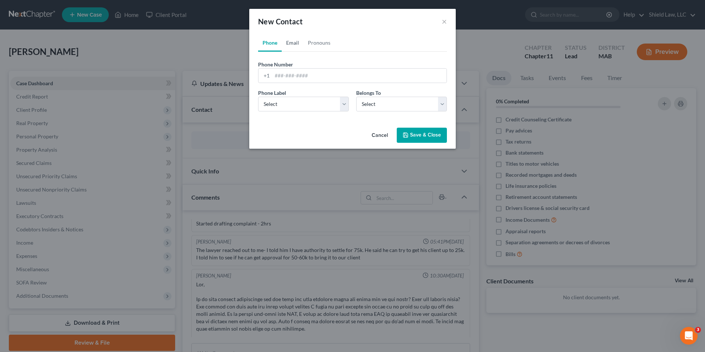
drag, startPoint x: 285, startPoint y: 41, endPoint x: 290, endPoint y: 74, distance: 33.5
click at [285, 41] on link "Email" at bounding box center [293, 43] width 22 height 18
click at [290, 74] on input "email" at bounding box center [359, 76] width 174 height 14
type input "[EMAIL_ADDRESS][DOMAIN_NAME]"
drag, startPoint x: 328, startPoint y: 103, endPoint x: 318, endPoint y: 112, distance: 13.3
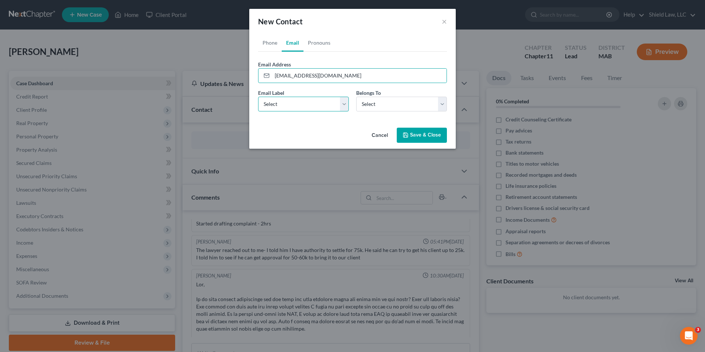
click at [328, 103] on select "Select Home Work Other" at bounding box center [303, 104] width 91 height 15
select select "0"
click at [258, 97] on select "Select Home Work Other" at bounding box center [303, 104] width 91 height 15
click at [375, 110] on select "Select Client Other" at bounding box center [401, 104] width 91 height 15
select select "1"
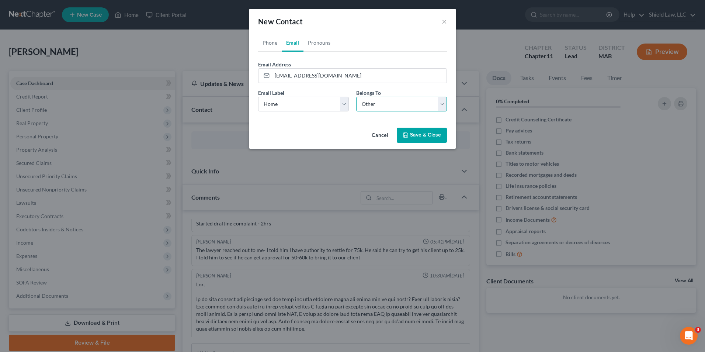
click at [356, 97] on select "Select Client Other" at bounding box center [401, 104] width 91 height 15
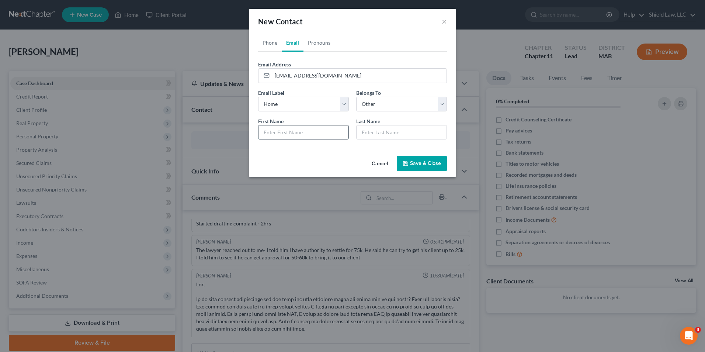
click at [289, 131] on input "text" at bounding box center [304, 132] width 90 height 14
type input "Giovani"
type input "[PERSON_NAME]"
drag, startPoint x: 298, startPoint y: 155, endPoint x: 414, endPoint y: 156, distance: 116.2
click at [298, 155] on div "Cancel Save & Close" at bounding box center [352, 165] width 207 height 24
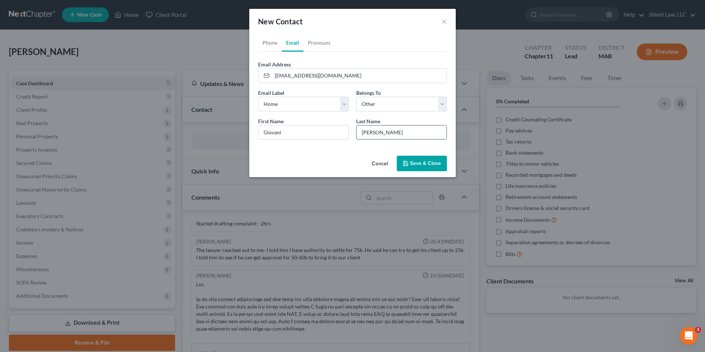
click at [414, 156] on button "Save & Close" at bounding box center [422, 163] width 50 height 15
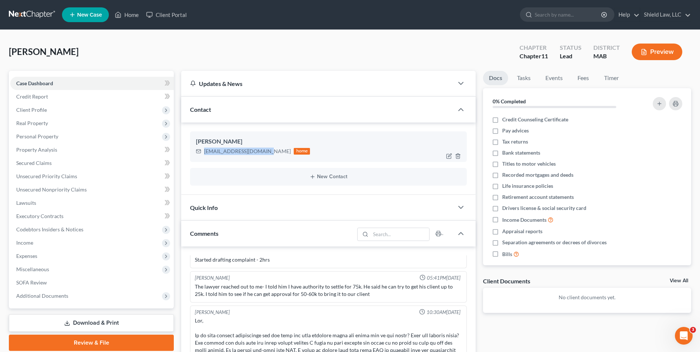
drag, startPoint x: 204, startPoint y: 152, endPoint x: 260, endPoint y: 150, distance: 55.7
click at [260, 150] on div "[EMAIL_ADDRESS][DOMAIN_NAME]" at bounding box center [247, 151] width 87 height 7
copy div "[EMAIL_ADDRESS][DOMAIN_NAME]"
drag, startPoint x: 122, startPoint y: 15, endPoint x: 267, endPoint y: 1, distance: 145.6
click at [122, 15] on link "Home" at bounding box center [126, 14] width 31 height 13
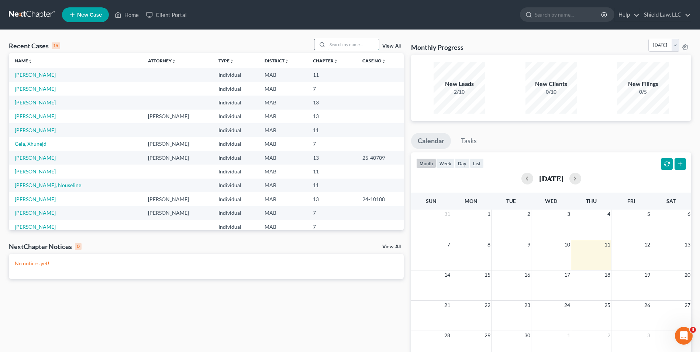
click at [341, 44] on input "search" at bounding box center [353, 44] width 52 height 11
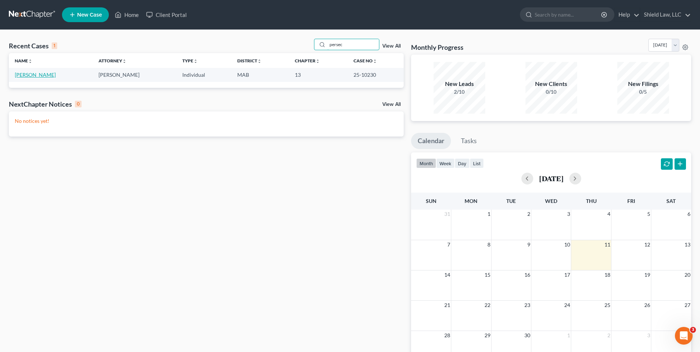
type input "persec"
click at [37, 74] on link "[PERSON_NAME]" at bounding box center [35, 75] width 41 height 6
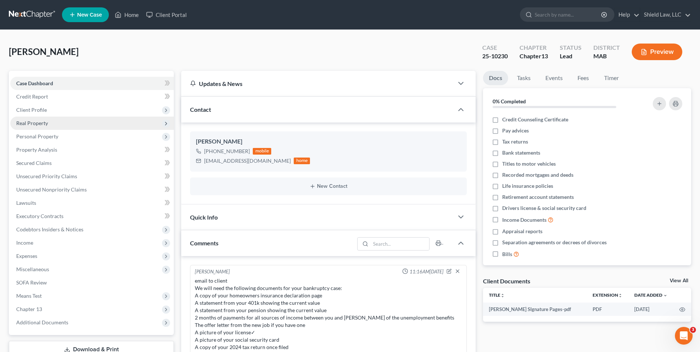
scroll to position [584, 0]
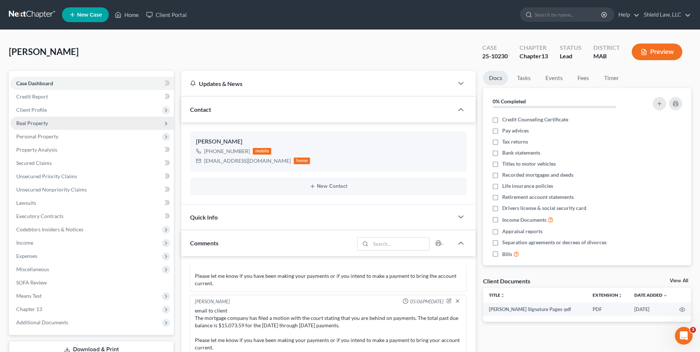
click at [41, 120] on span "Real Property" at bounding box center [32, 123] width 32 height 6
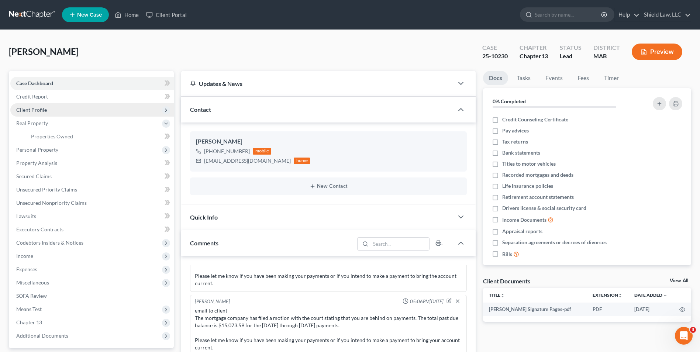
click at [44, 110] on span "Client Profile" at bounding box center [31, 110] width 31 height 6
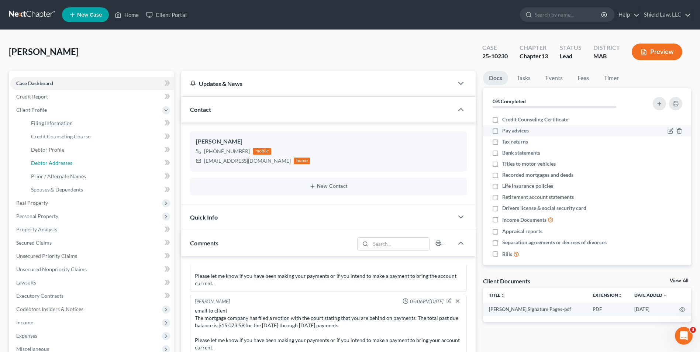
drag, startPoint x: 74, startPoint y: 167, endPoint x: 487, endPoint y: 134, distance: 414.0
click at [74, 167] on link "Debtor Addresses" at bounding box center [99, 162] width 149 height 13
